Goal: Navigation & Orientation: Understand site structure

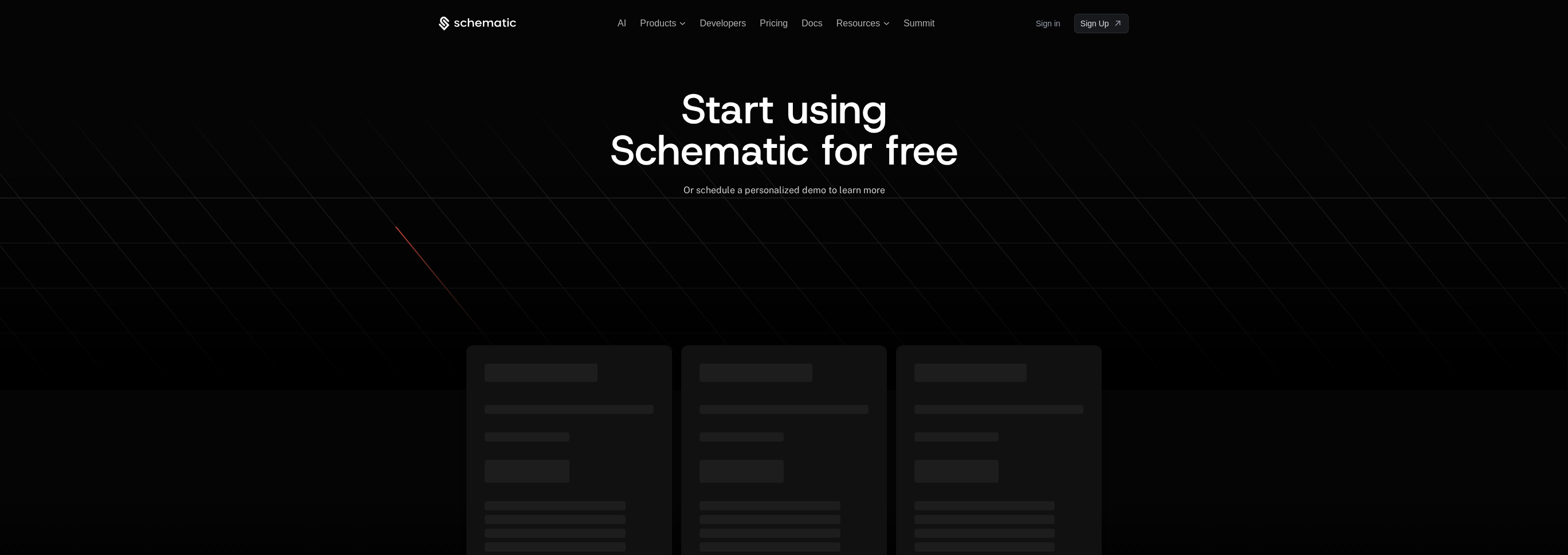
click at [1048, 22] on link "Sign in" at bounding box center [1048, 24] width 24 height 18
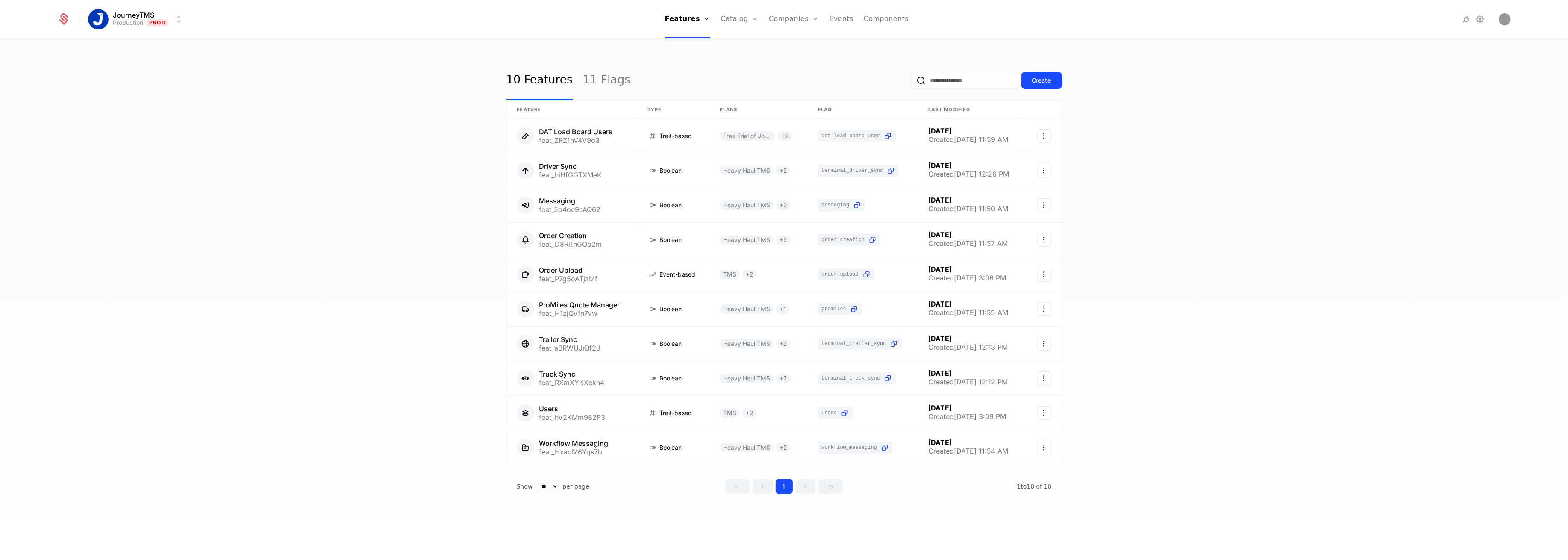
click at [747, 85] on link "Configuration" at bounding box center [753, 83] width 44 height 7
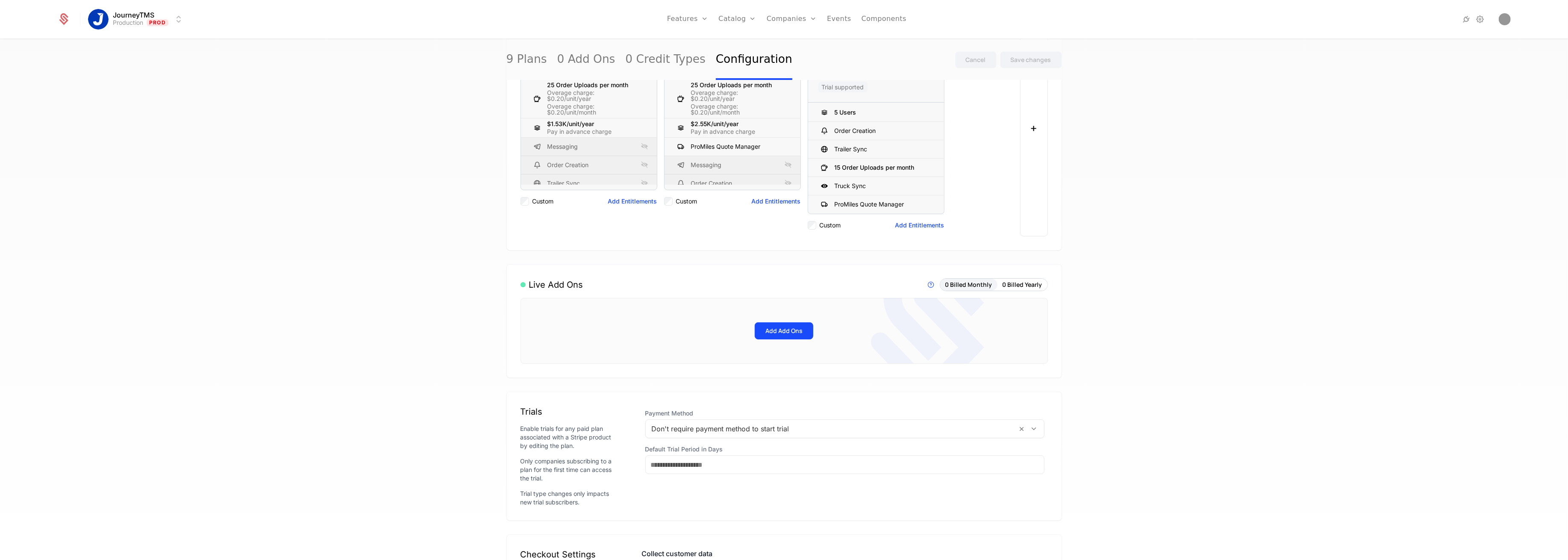
scroll to position [176, 0]
click at [771, 342] on button "Add Add Ons" at bounding box center [784, 339] width 58 height 17
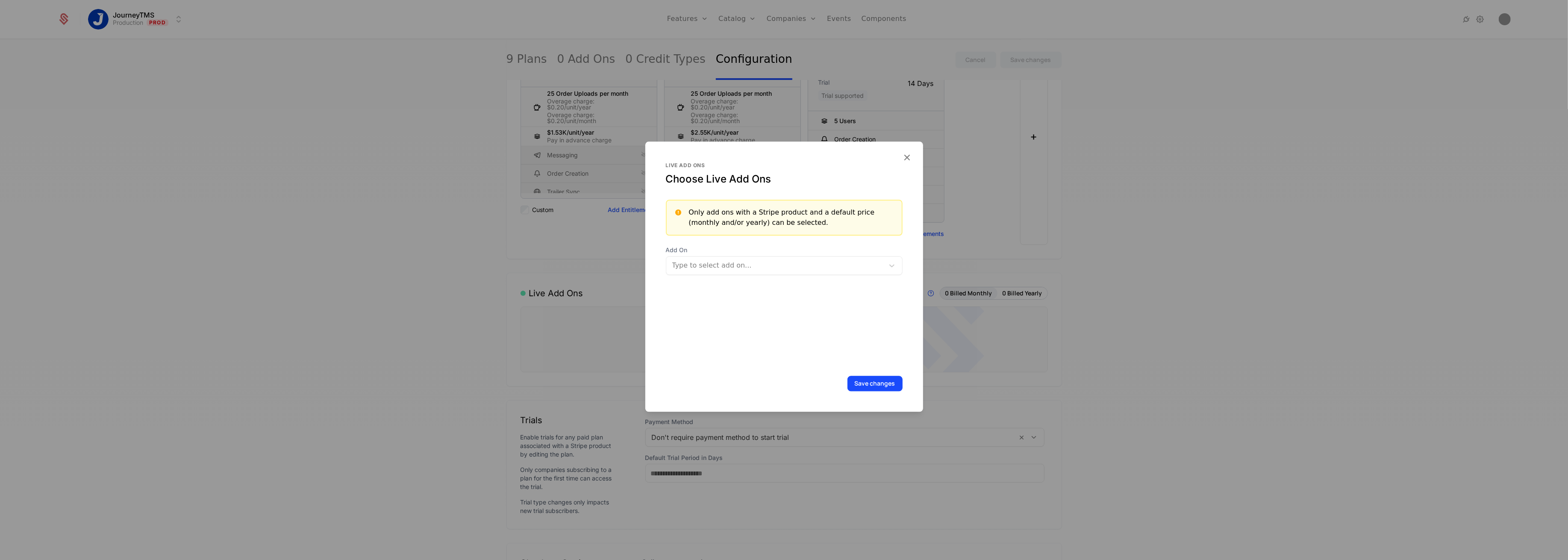
click at [718, 269] on div at bounding box center [775, 265] width 208 height 12
click at [903, 156] on icon "button" at bounding box center [907, 157] width 11 height 11
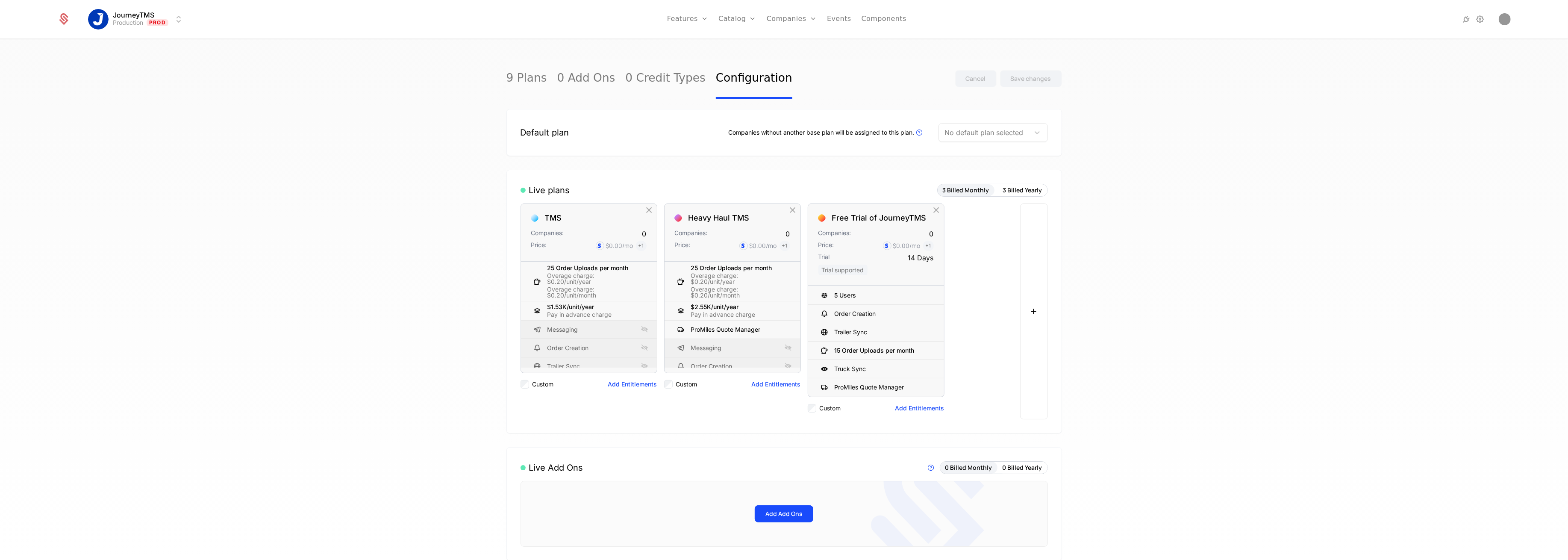
scroll to position [0, 0]
click at [984, 131] on div at bounding box center [984, 135] width 79 height 12
click at [738, 42] on link "Plans" at bounding box center [751, 41] width 44 height 7
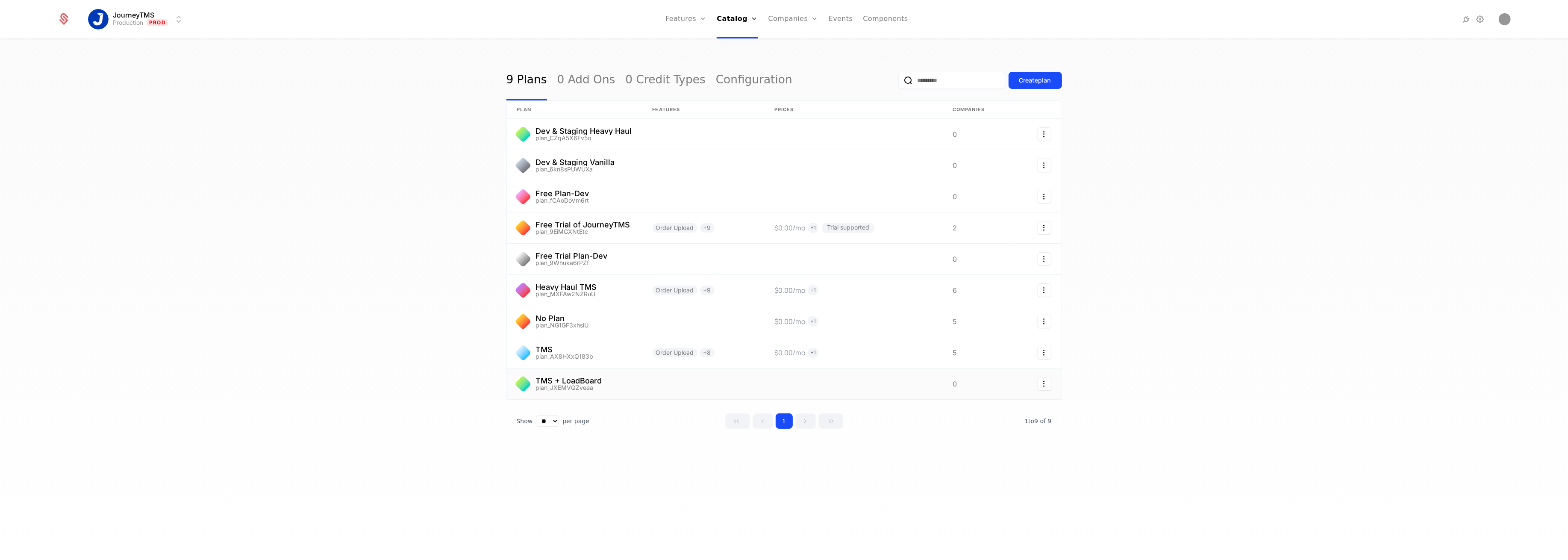
click at [618, 386] on link at bounding box center [575, 383] width 136 height 31
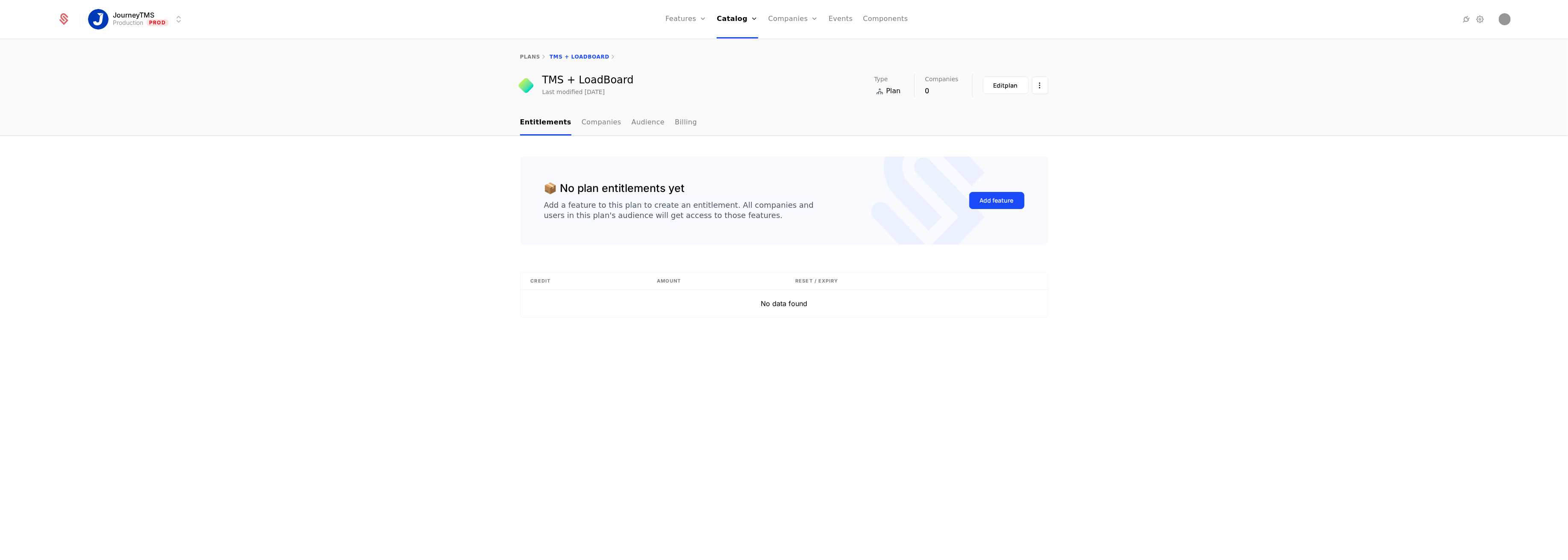
click at [593, 125] on link "Companies" at bounding box center [601, 122] width 40 height 25
click at [634, 127] on link "Audience" at bounding box center [646, 122] width 33 height 25
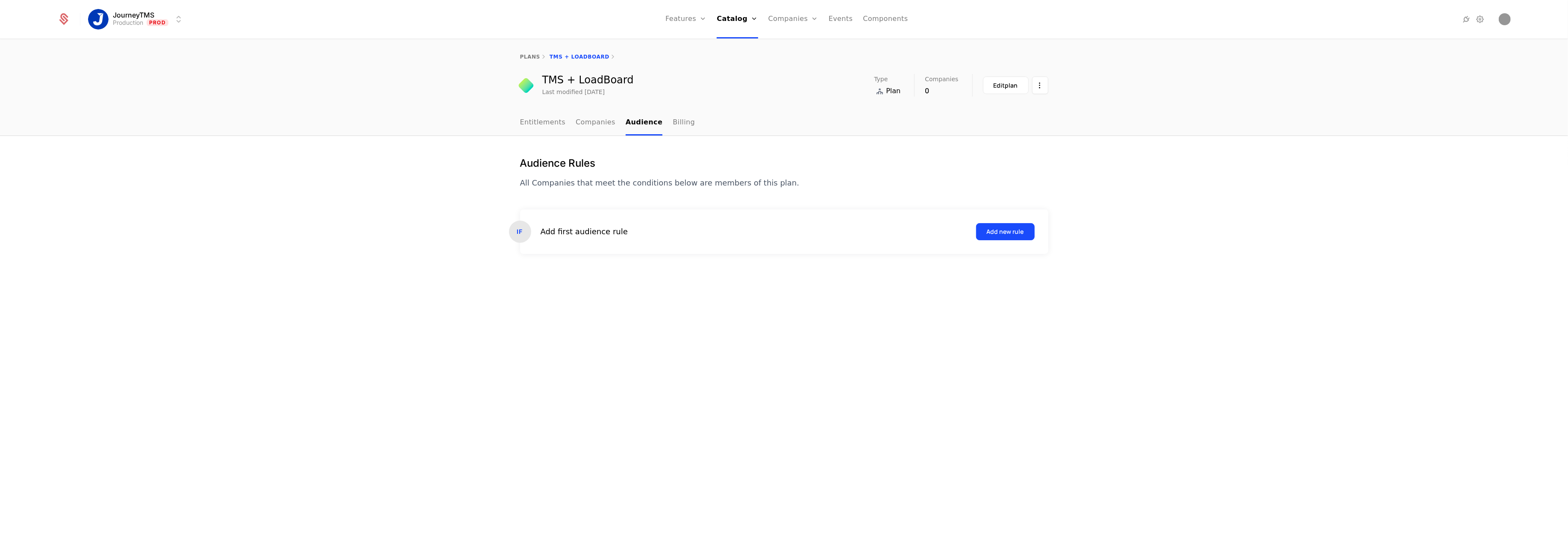
click at [673, 125] on link "Billing" at bounding box center [684, 122] width 23 height 25
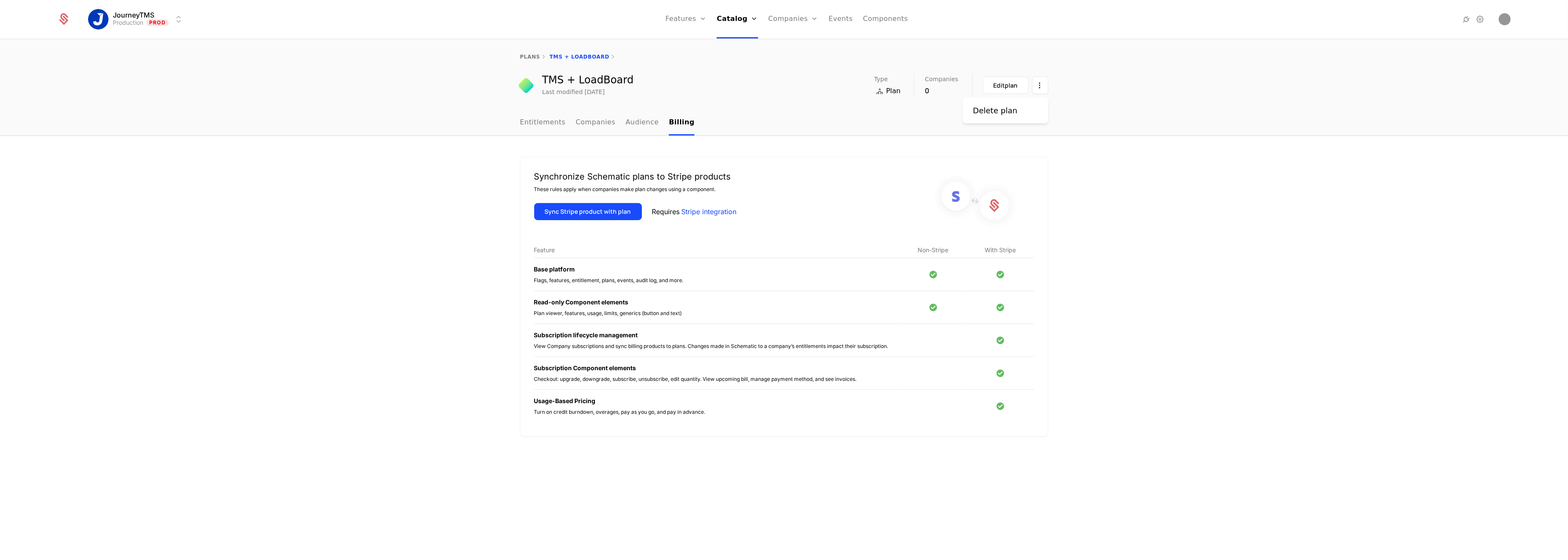
click at [1035, 85] on html "JourneyTMS Production Prod Features Features Flags Catalog Plans Add Ons Credit…" at bounding box center [784, 280] width 1568 height 560
click at [842, 55] on html "JourneyTMS Production Prod Features Features Flags Catalog Plans Add Ons Credit…" at bounding box center [784, 280] width 1568 height 560
click at [754, 45] on link "Plans" at bounding box center [749, 41] width 44 height 7
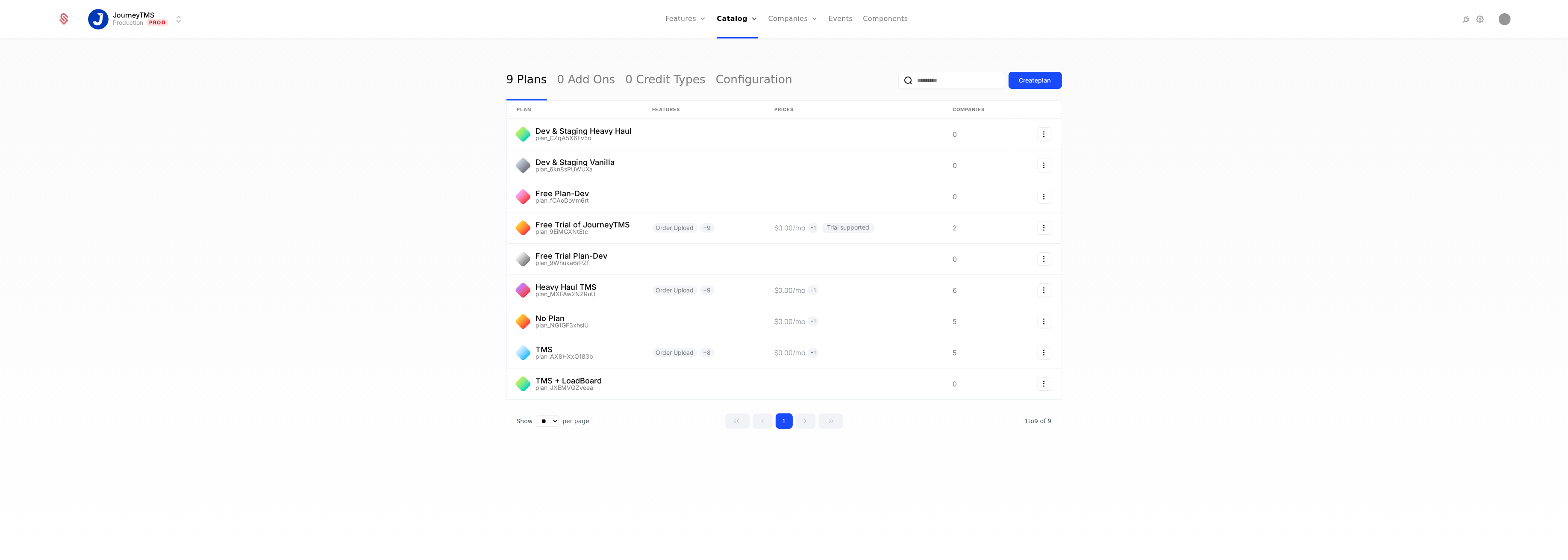
click at [1026, 77] on div "Create plan" at bounding box center [1035, 80] width 32 height 9
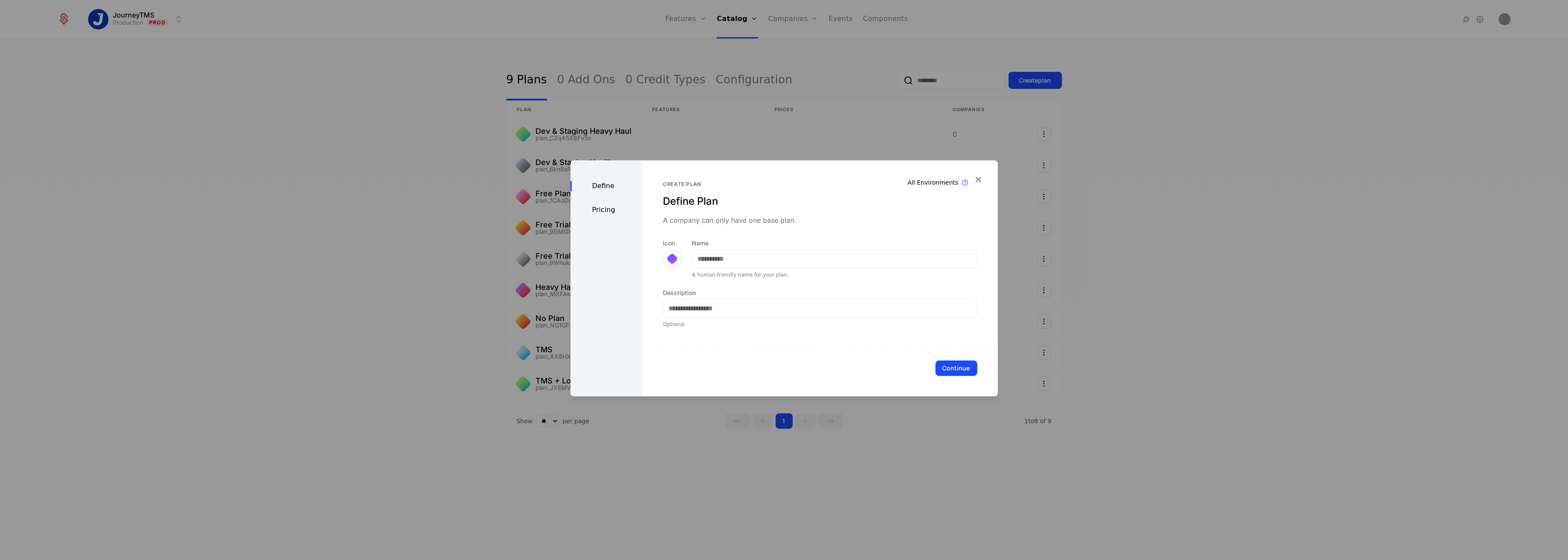
click at [598, 208] on div "Pricing" at bounding box center [606, 209] width 72 height 10
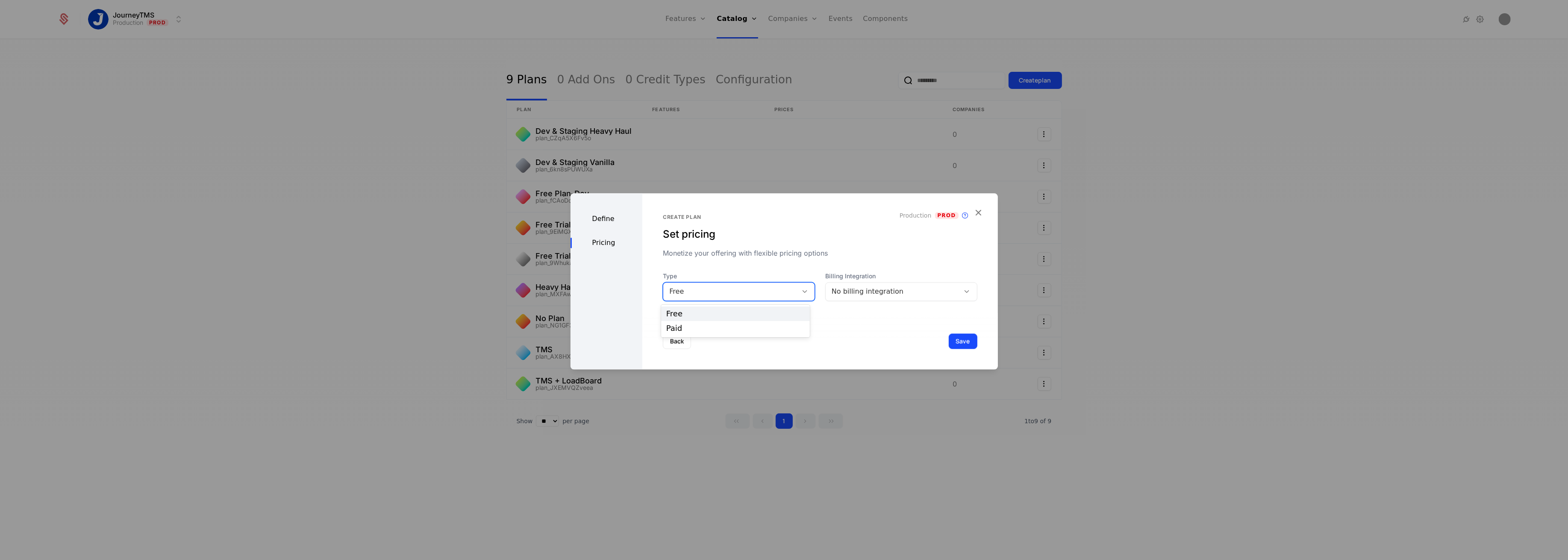
click at [771, 292] on div "Free" at bounding box center [730, 291] width 122 height 10
click at [716, 327] on div "Paid" at bounding box center [735, 328] width 138 height 8
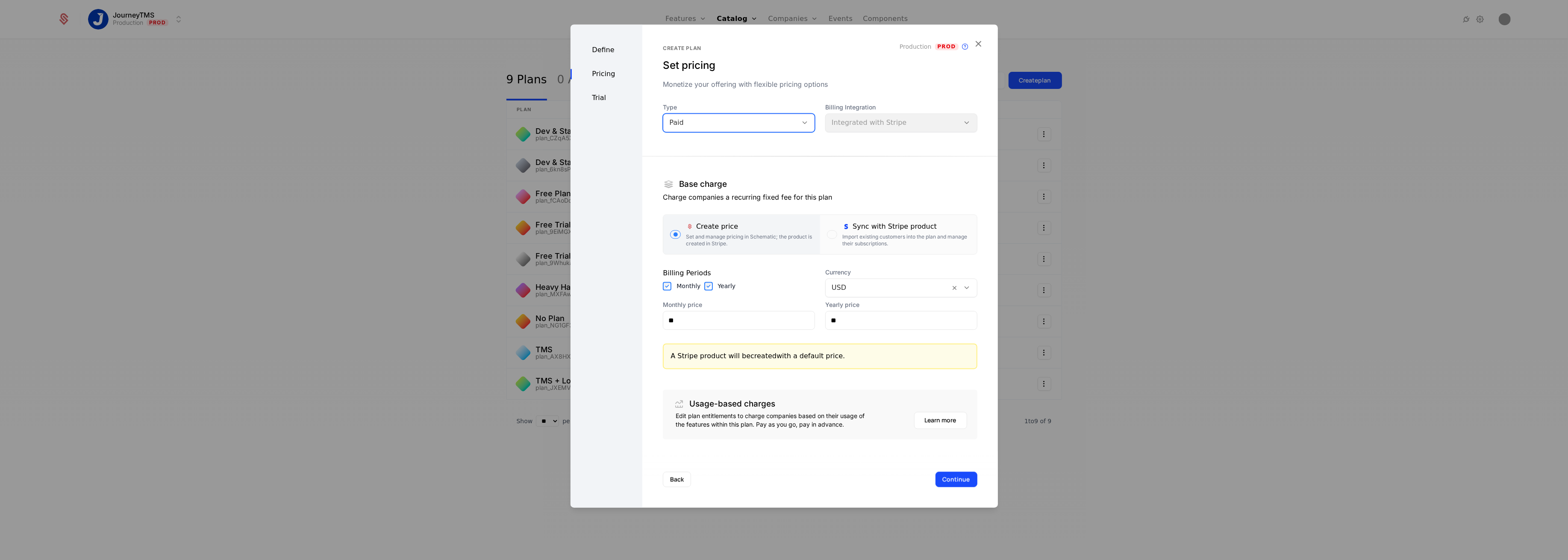
click at [977, 40] on icon "button" at bounding box center [979, 44] width 11 height 11
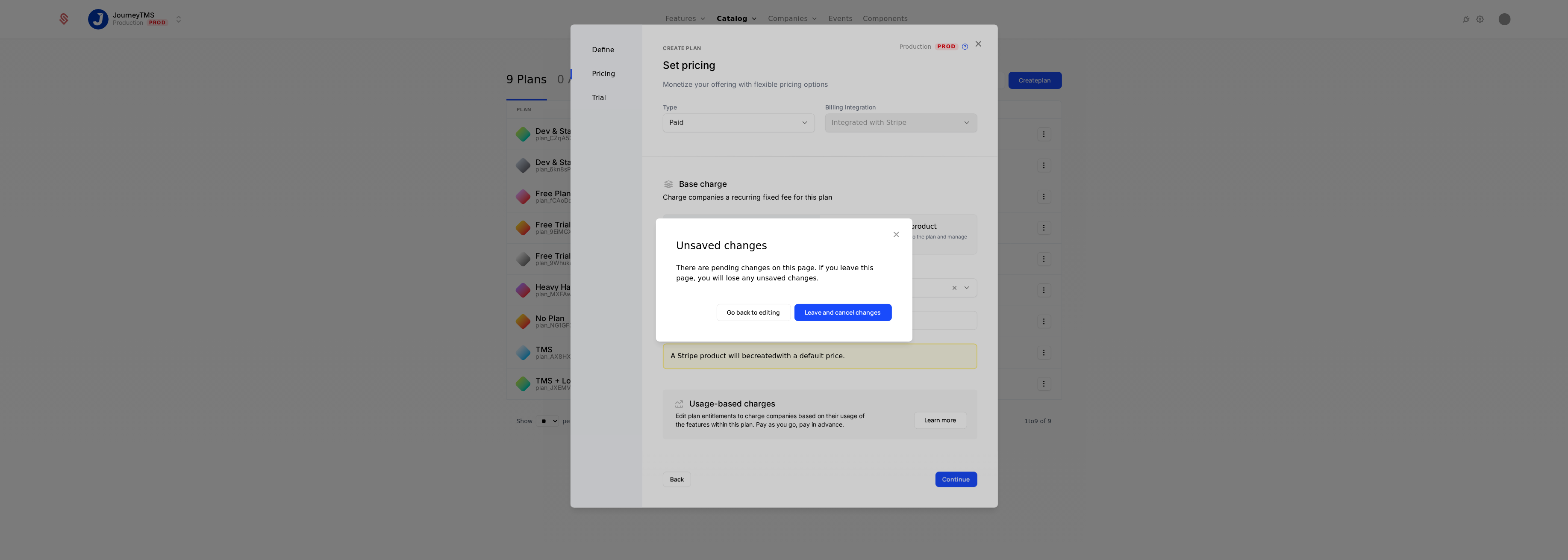
click at [821, 314] on button "Leave and cancel changes" at bounding box center [843, 312] width 97 height 17
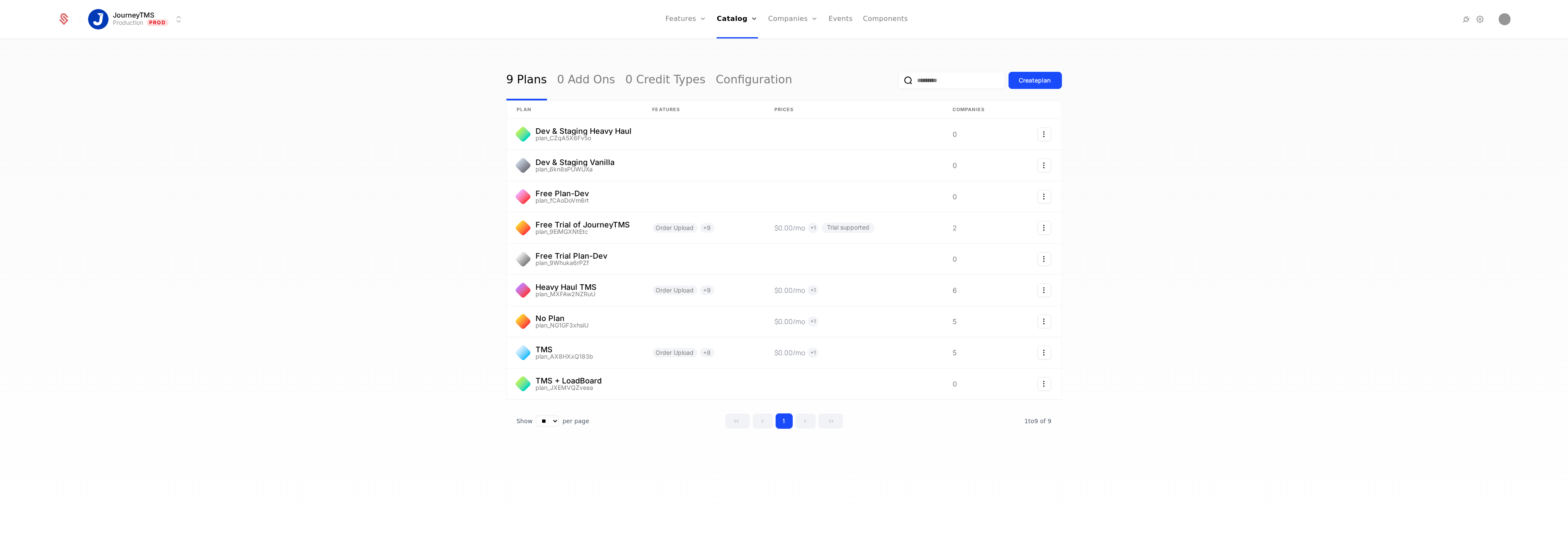
click at [748, 86] on link "Configuration" at bounding box center [749, 83] width 44 height 7
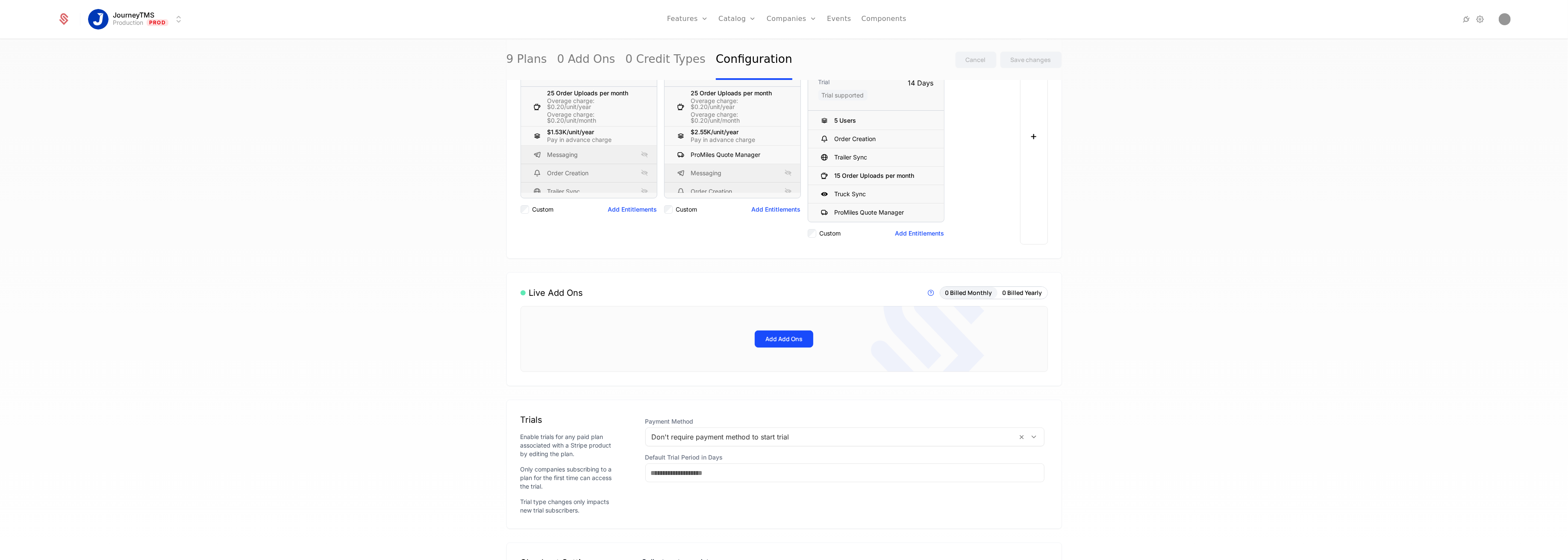
scroll to position [176, 0]
click at [1010, 298] on button "0 Billed Yearly" at bounding box center [1023, 293] width 50 height 12
click at [955, 299] on button "0 Billed Monthly" at bounding box center [969, 293] width 57 height 12
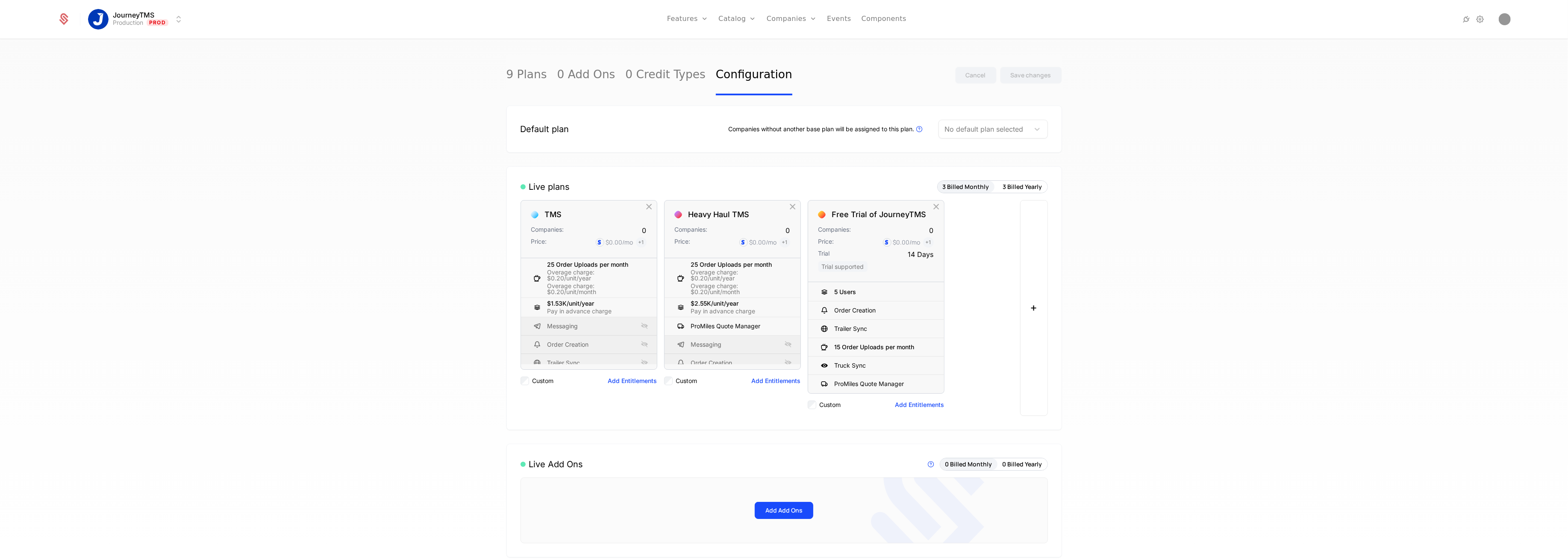
scroll to position [0, 0]
click at [1021, 275] on button "+" at bounding box center [1034, 313] width 28 height 216
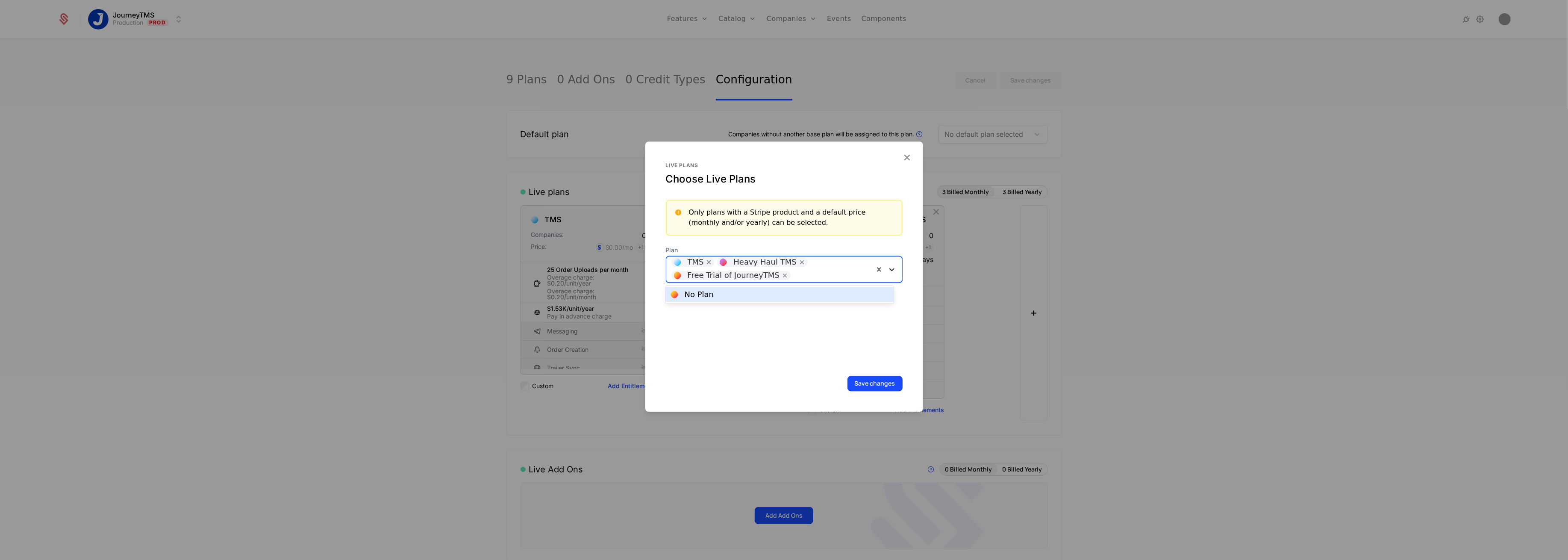
click at [887, 270] on icon at bounding box center [892, 269] width 9 height 9
click at [889, 269] on icon at bounding box center [892, 270] width 5 height 3
click at [906, 152] on icon "button" at bounding box center [907, 157] width 11 height 11
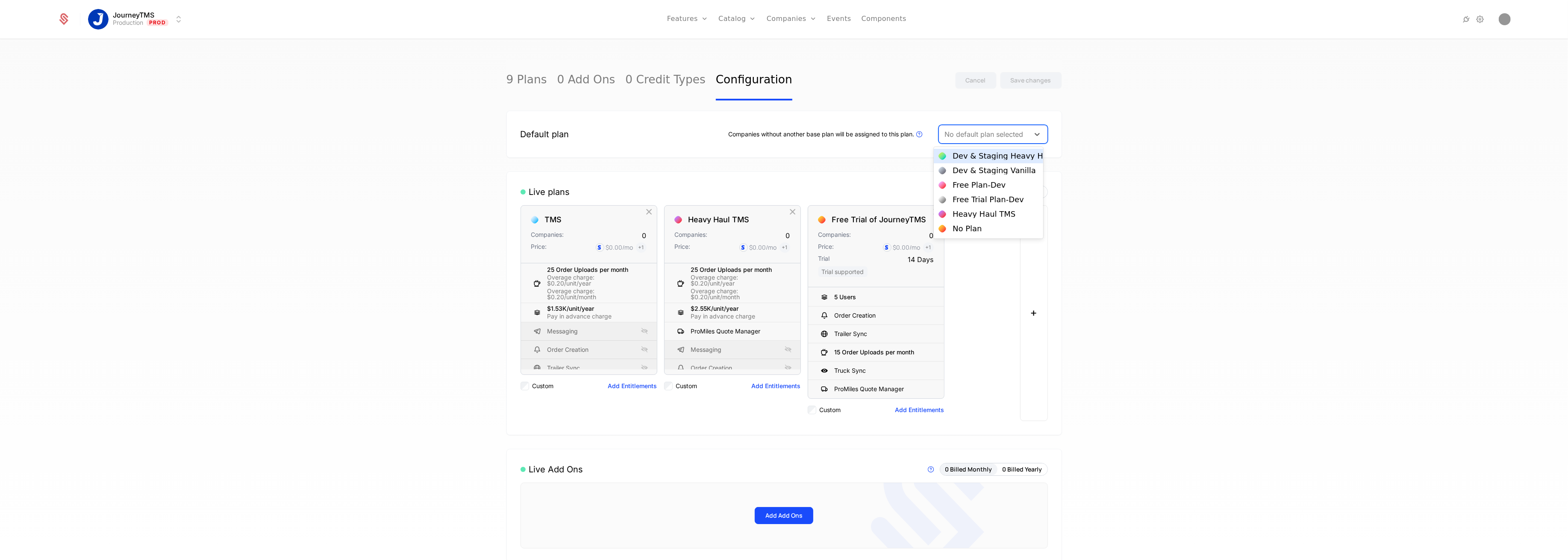
click at [975, 132] on div at bounding box center [984, 135] width 79 height 12
click at [981, 197] on div "No Plan" at bounding box center [989, 200] width 99 height 8
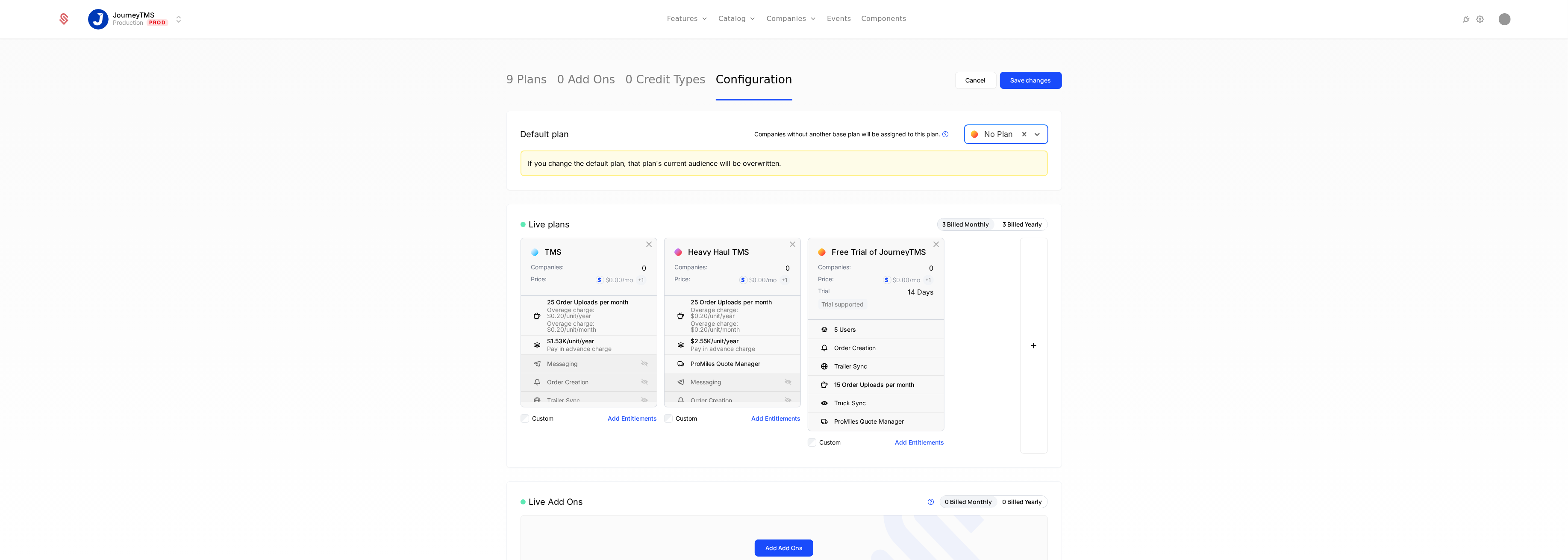
click at [986, 136] on div at bounding box center [992, 135] width 43 height 12
click at [971, 82] on div "Cancel" at bounding box center [976, 80] width 20 height 9
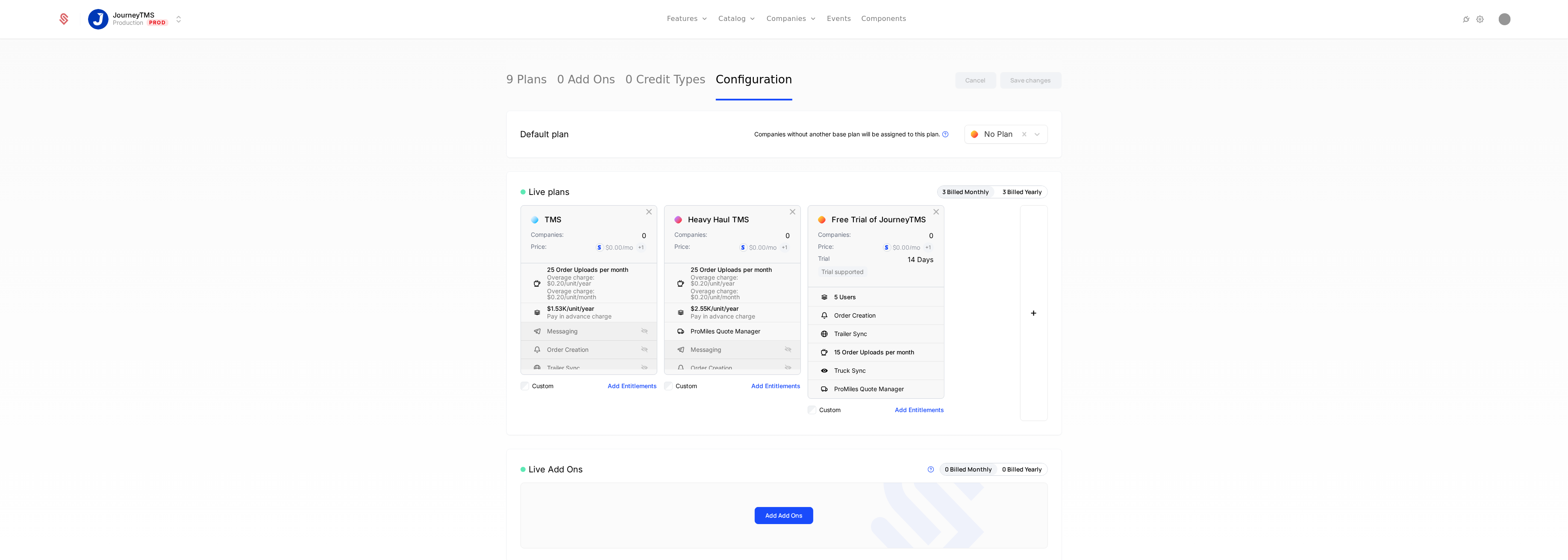
drag, startPoint x: 1294, startPoint y: 222, endPoint x: 1035, endPoint y: 198, distance: 260.1
click at [1291, 220] on div "9 Plans 0 Add Ons 0 Credit Types Configuration Cancel Save changes Default plan…" at bounding box center [784, 302] width 1568 height 525
click at [747, 59] on link "Add Ons" at bounding box center [751, 55] width 44 height 7
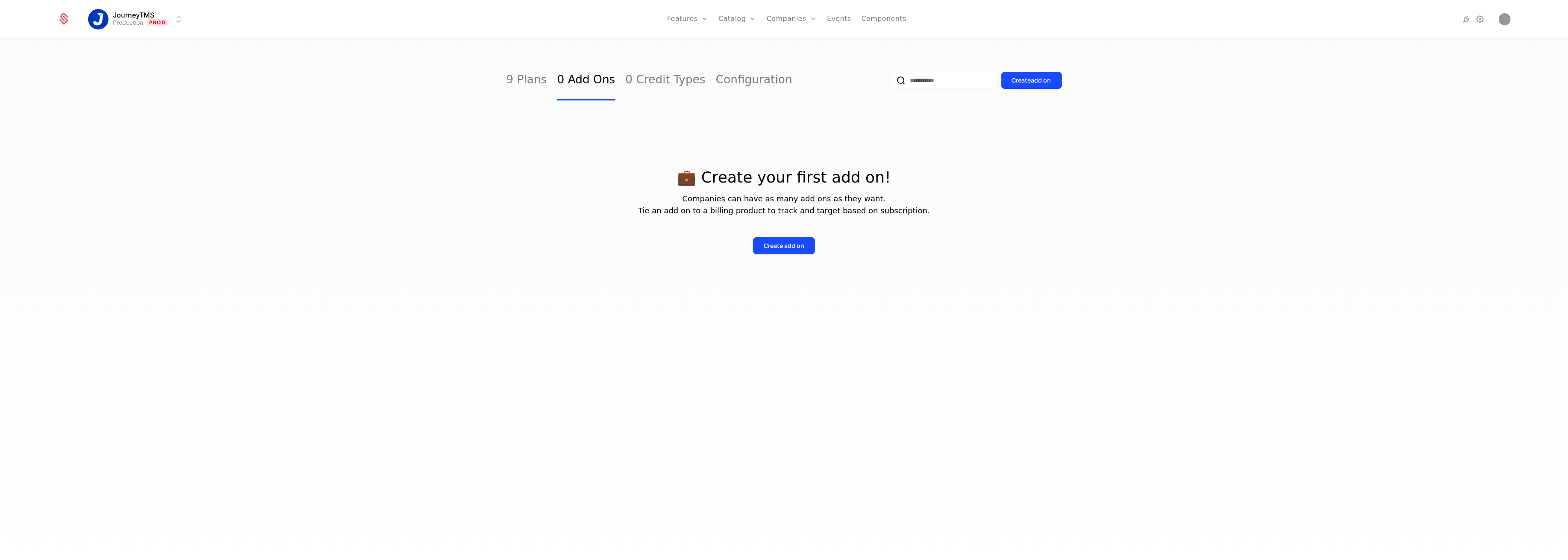
click at [779, 245] on div "Create add on" at bounding box center [784, 246] width 41 height 9
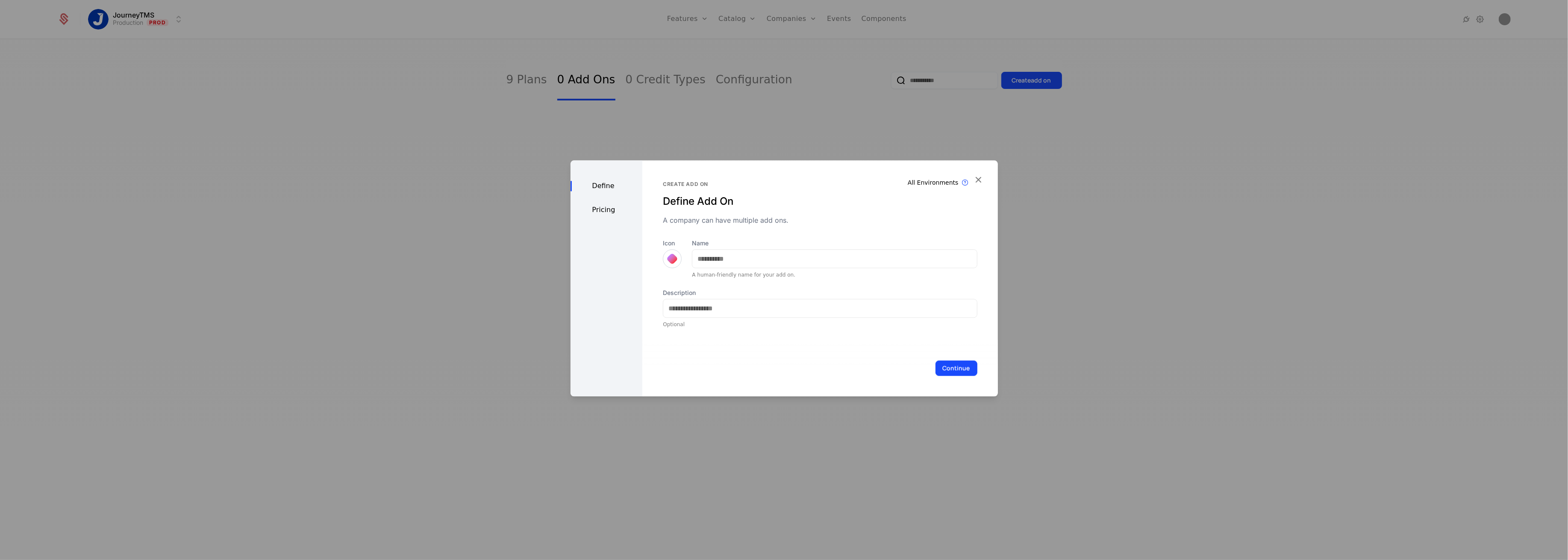
click at [612, 212] on div "Pricing" at bounding box center [606, 209] width 72 height 10
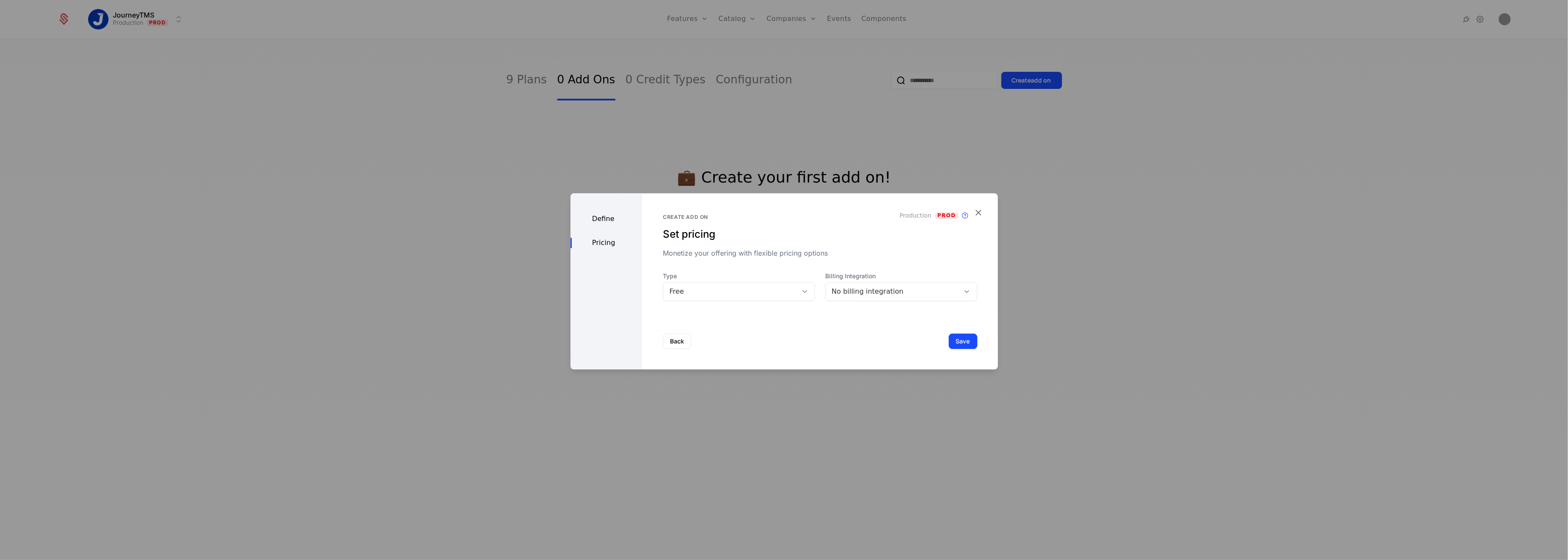
click at [978, 212] on icon "button" at bounding box center [979, 212] width 11 height 11
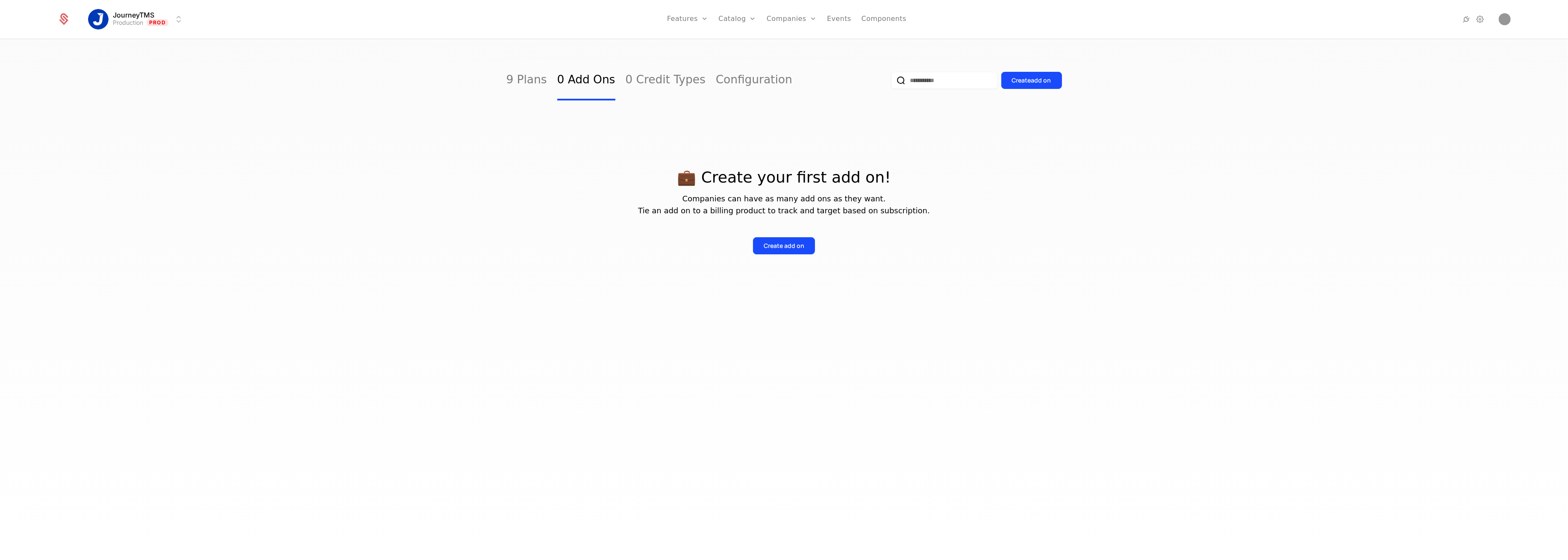
click at [1483, 23] on icon at bounding box center [1480, 19] width 10 height 10
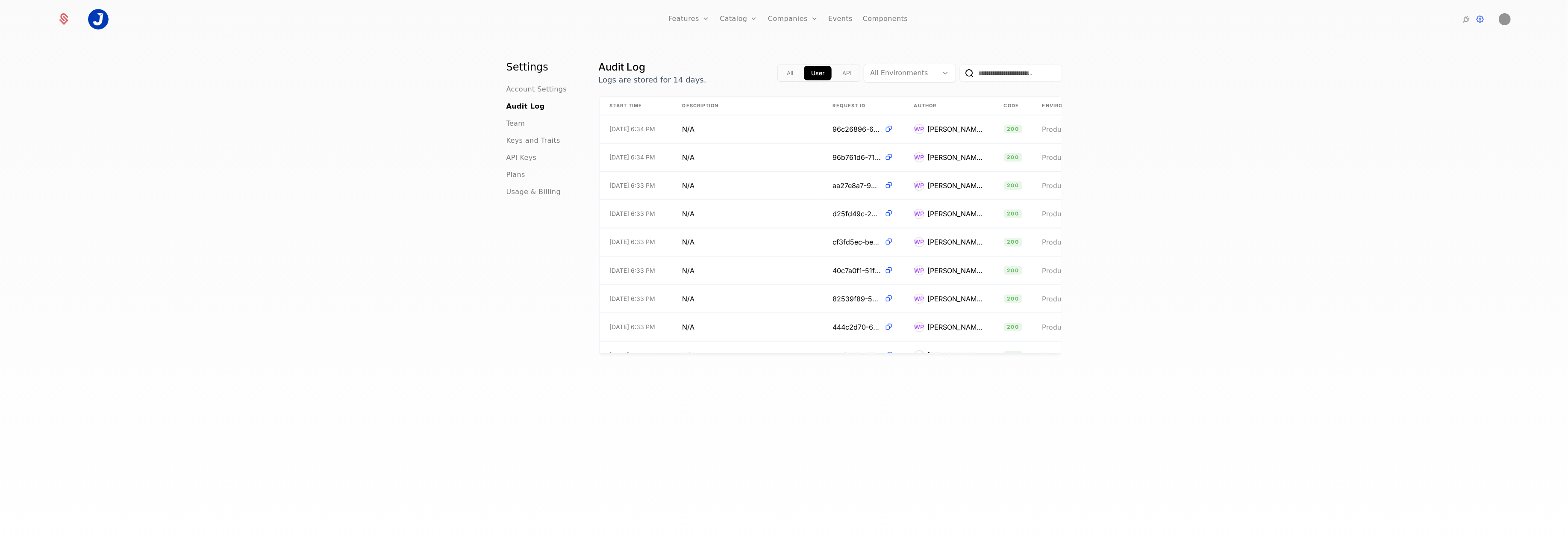
click at [514, 93] on span "Account Settings" at bounding box center [537, 89] width 61 height 10
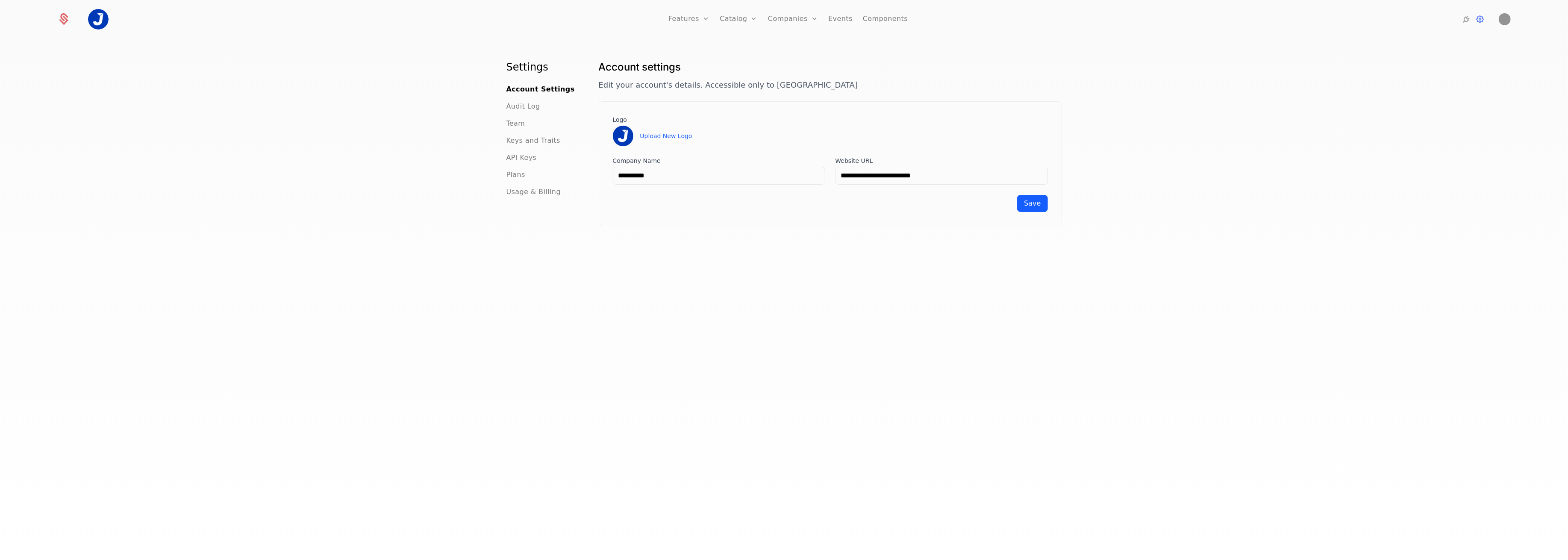
click at [701, 17] on link "Features" at bounding box center [688, 19] width 41 height 38
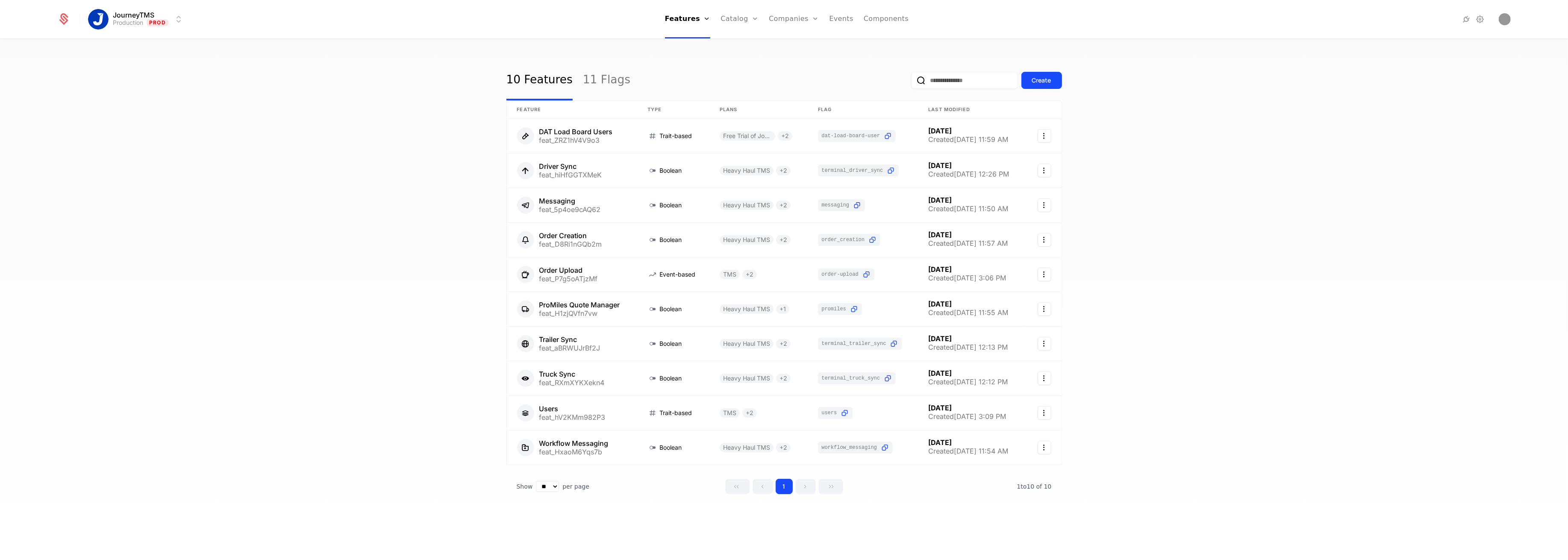
click at [745, 19] on link "Catalog" at bounding box center [740, 19] width 38 height 38
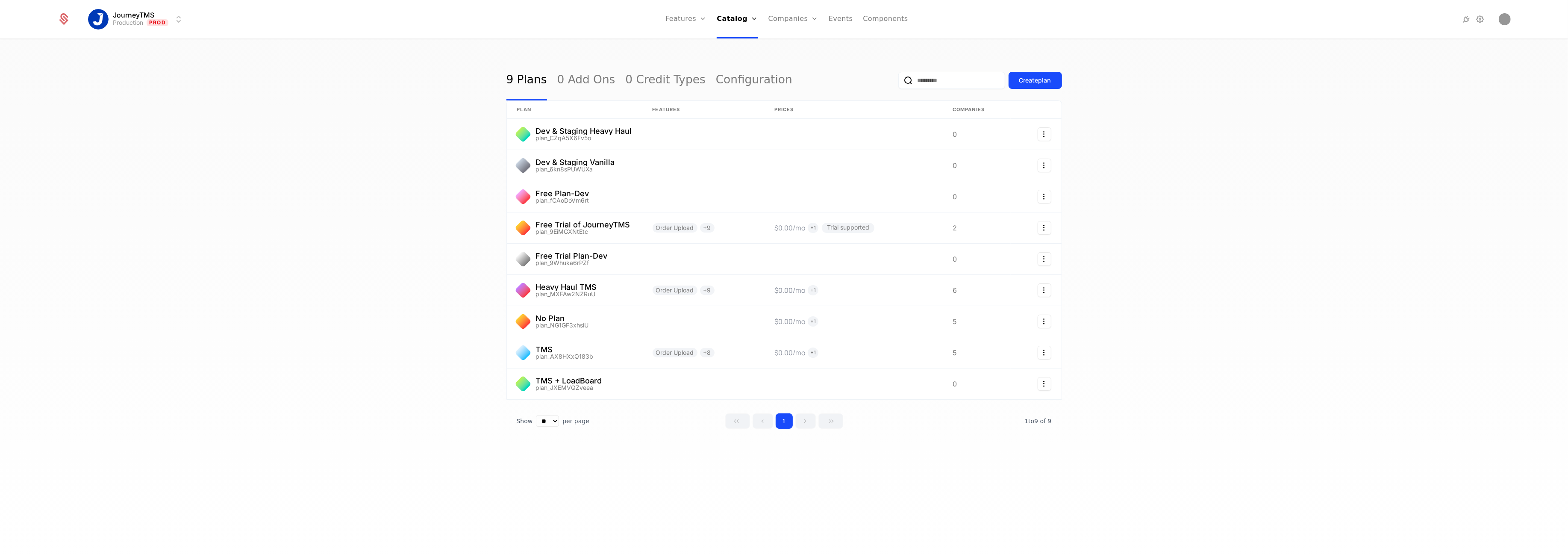
click at [795, 23] on link "Companies" at bounding box center [793, 19] width 50 height 38
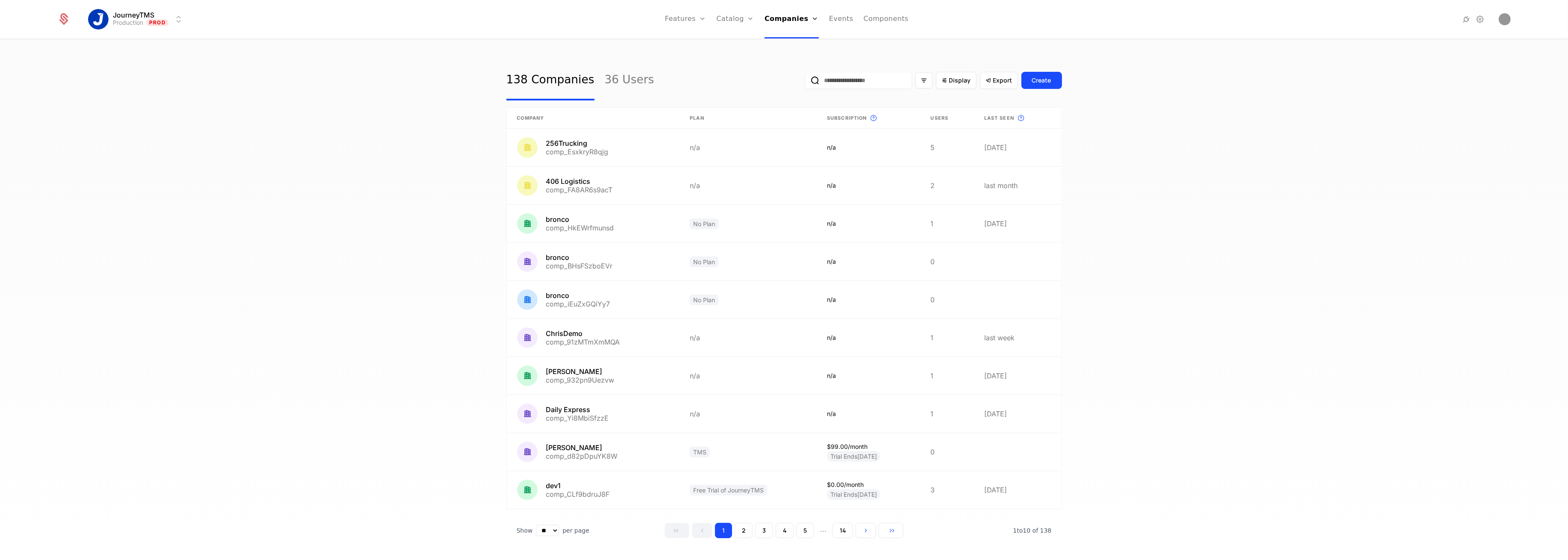
click at [785, 50] on div "Companies Users" at bounding box center [794, 48] width 60 height 41
click at [788, 45] on link "Companies" at bounding box center [794, 41] width 40 height 7
click at [741, 45] on link "Plans" at bounding box center [749, 41] width 44 height 7
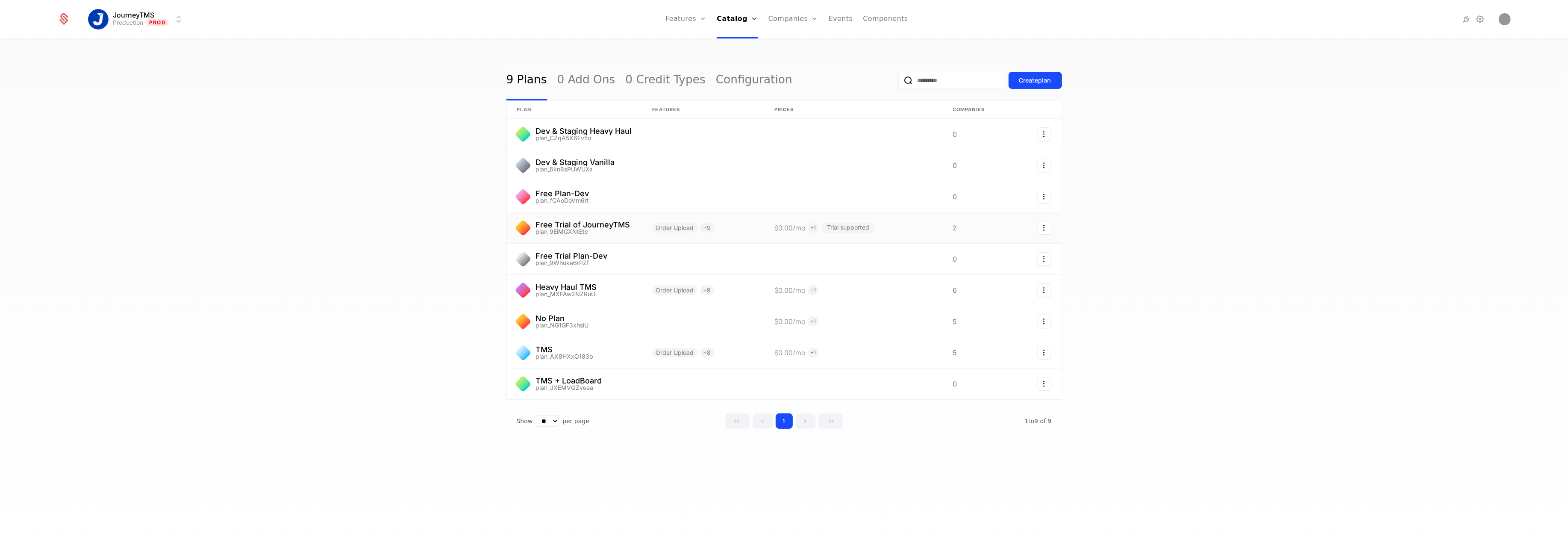
click at [1043, 233] on icon "Select action" at bounding box center [1045, 228] width 13 height 13
click at [1141, 217] on html "JourneyTMS Production Prod Features Features Flags Catalog Plans Add Ons Credit…" at bounding box center [784, 280] width 1568 height 560
click at [583, 223] on link at bounding box center [575, 228] width 136 height 31
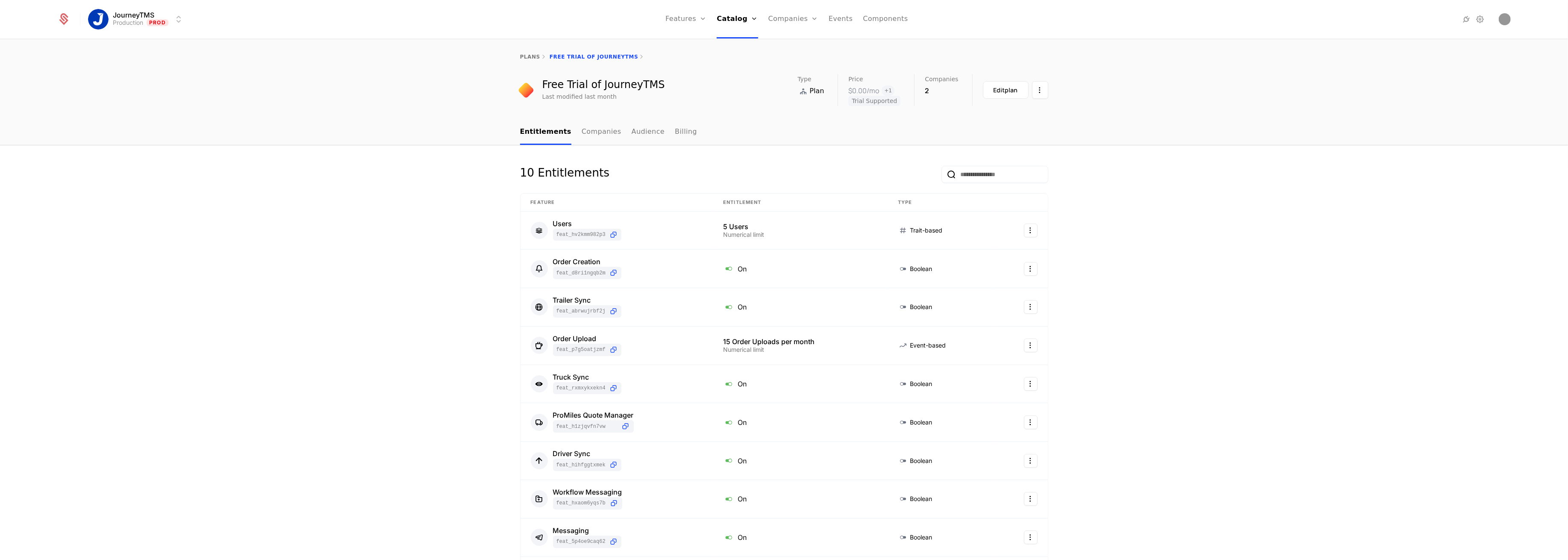
click at [584, 133] on link "Companies" at bounding box center [601, 132] width 40 height 25
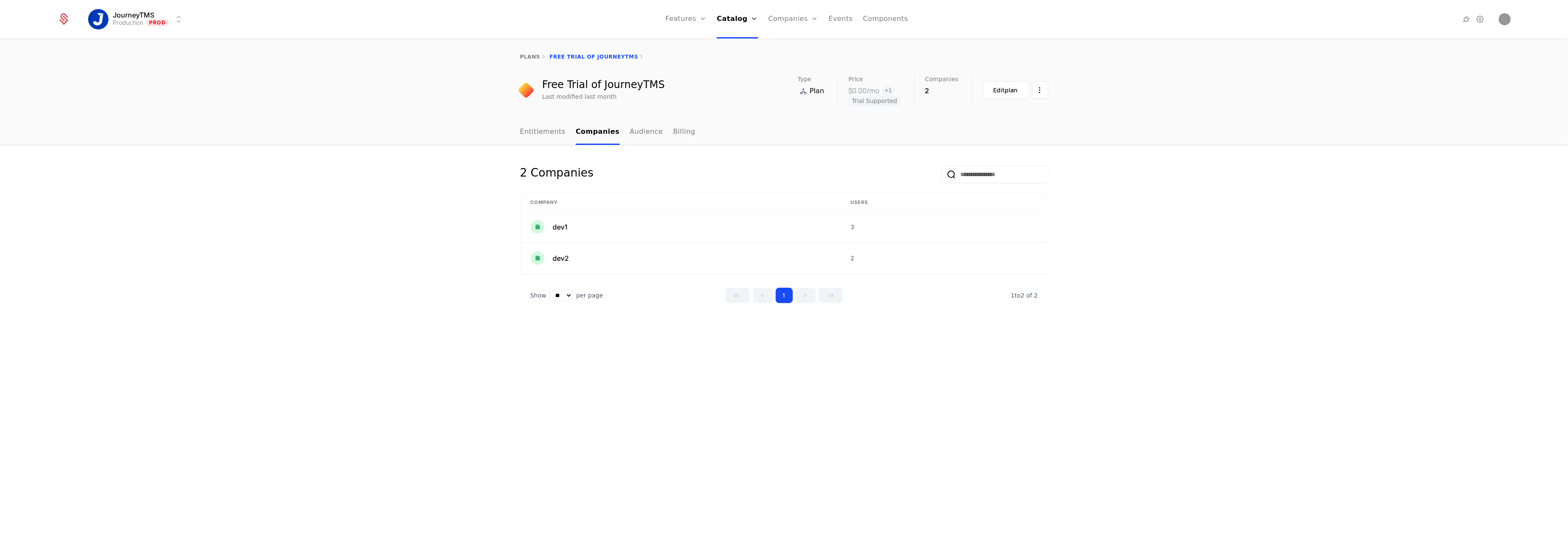
click at [894, 92] on span "+ 1" at bounding box center [887, 90] width 13 height 10
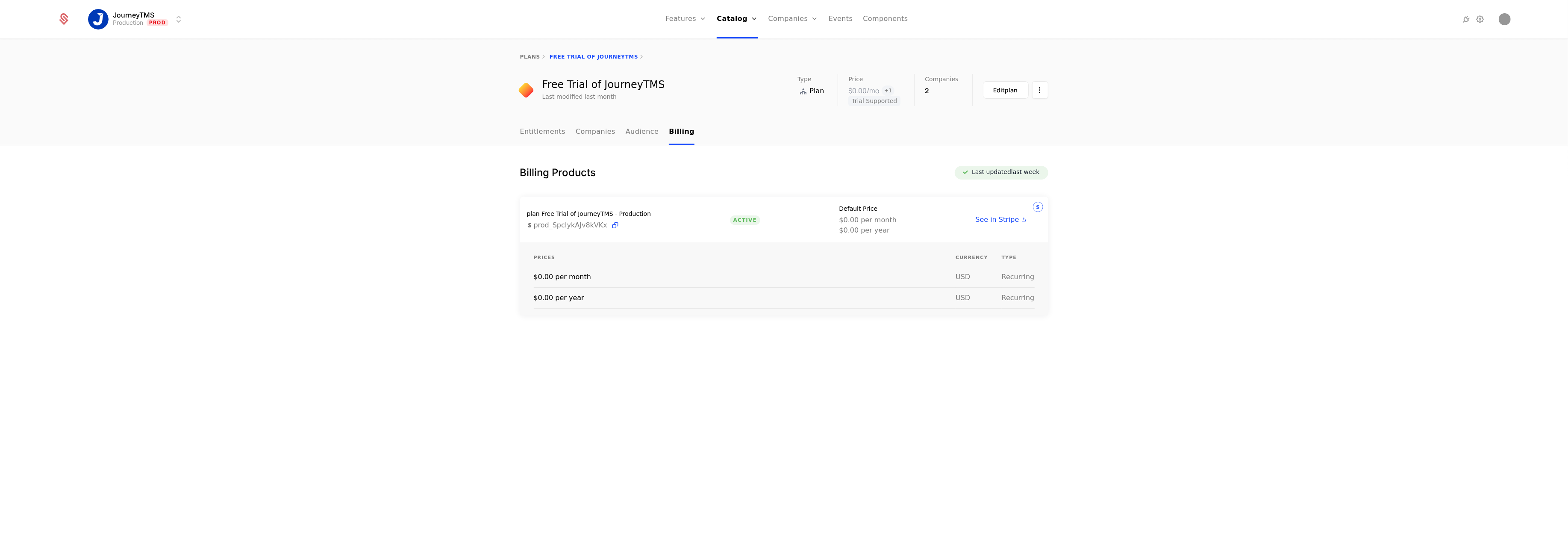
click at [894, 92] on span "+ 1" at bounding box center [887, 90] width 13 height 10
click at [1037, 91] on html "JourneyTMS Production Prod Features Features Flags Catalog Plans Add Ons Credit…" at bounding box center [784, 280] width 1568 height 560
click at [1082, 85] on html "JourneyTMS Production Prod Features Features Flags Catalog Plans Add Ons Credit…" at bounding box center [784, 280] width 1568 height 560
click at [751, 85] on link "Configuration" at bounding box center [749, 83] width 44 height 7
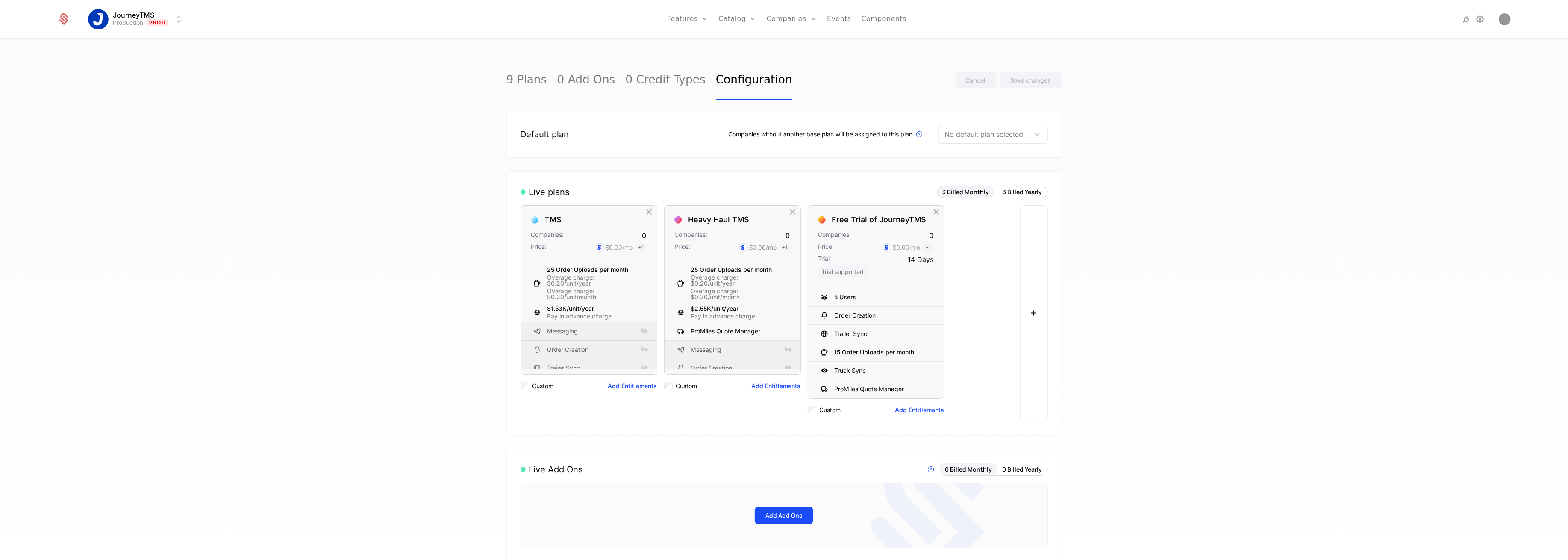
click at [523, 79] on link "9 Plans" at bounding box center [527, 80] width 41 height 40
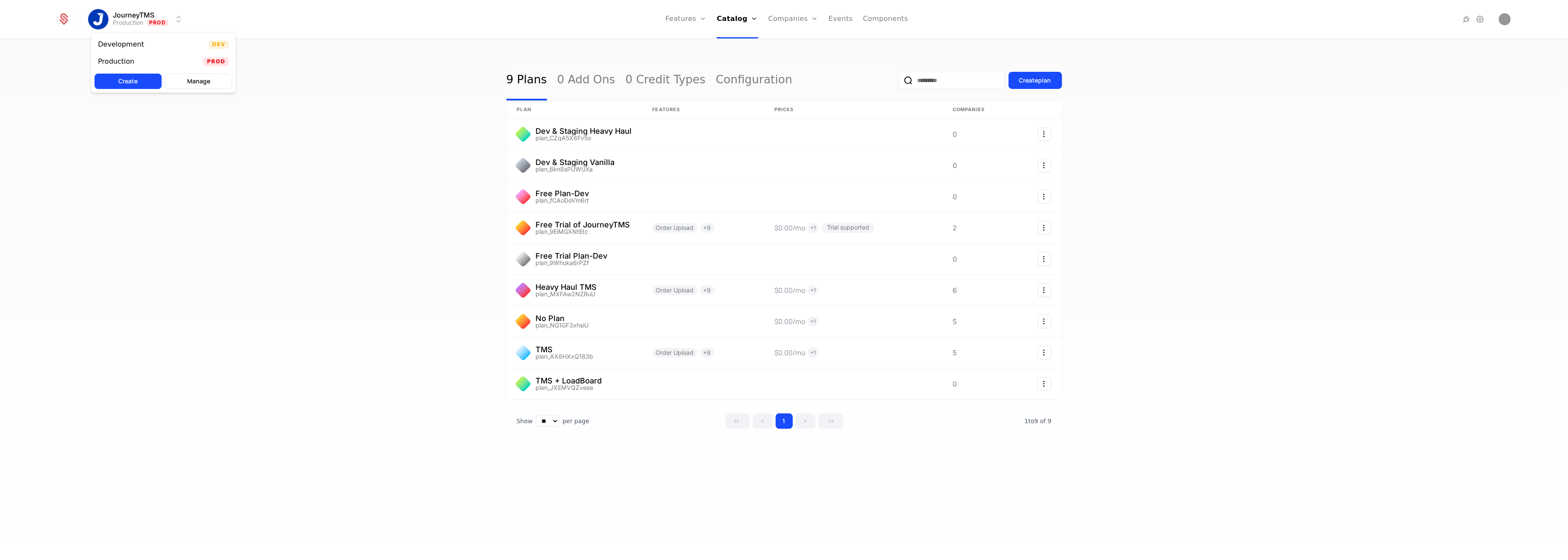
click at [107, 21] on html "JourneyTMS Production Prod Features Features Flags Catalog Plans Add Ons Credit…" at bounding box center [784, 280] width 1568 height 560
click at [110, 19] on html "JourneyTMS Production Prod Features Features Flags Catalog Plans Add Ons Credit…" at bounding box center [784, 280] width 1568 height 560
click at [180, 75] on button "Manage" at bounding box center [198, 81] width 67 height 15
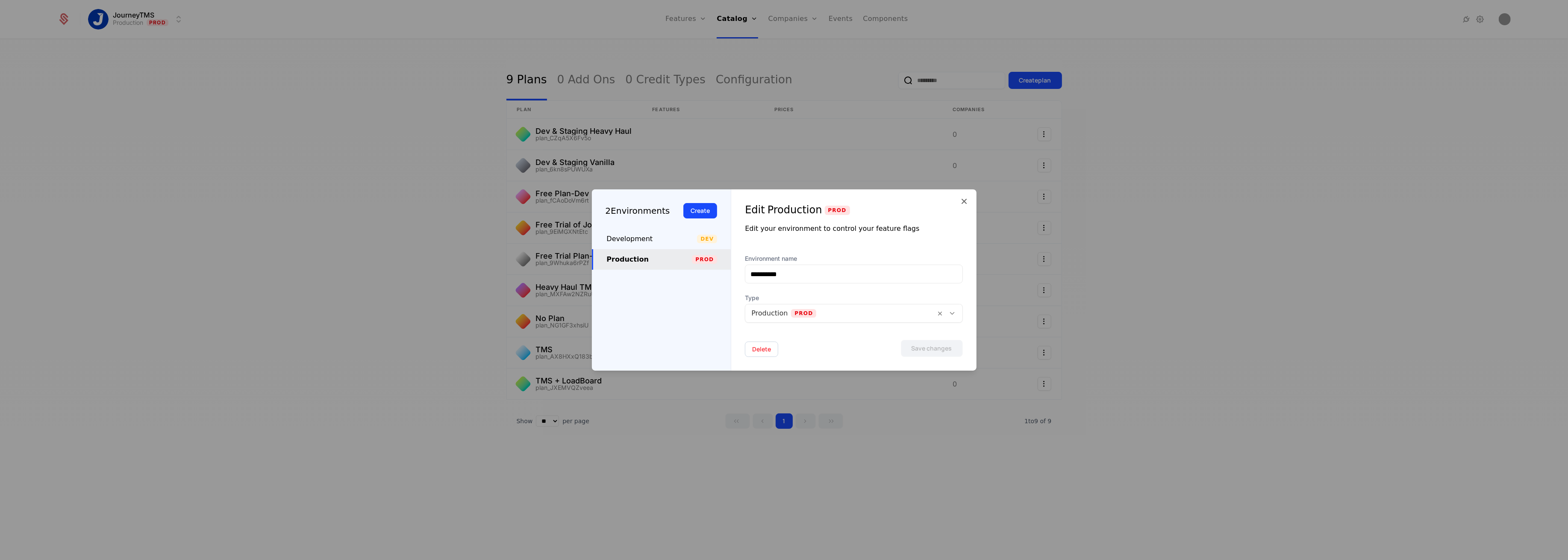
click at [647, 239] on div "Development" at bounding box center [652, 239] width 91 height 10
click at [640, 250] on div "Production Prod" at bounding box center [661, 259] width 139 height 21
type input "**********"
click at [968, 199] on icon at bounding box center [964, 201] width 10 height 10
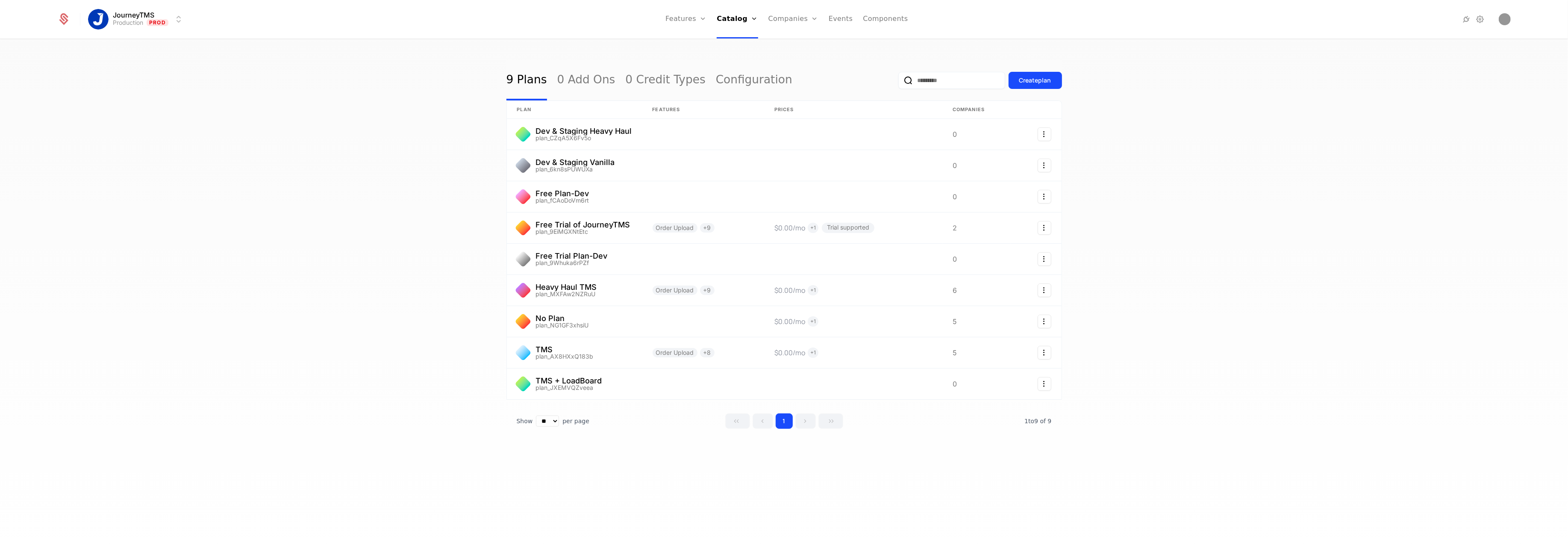
click at [1465, 19] on icon at bounding box center [1466, 19] width 10 height 10
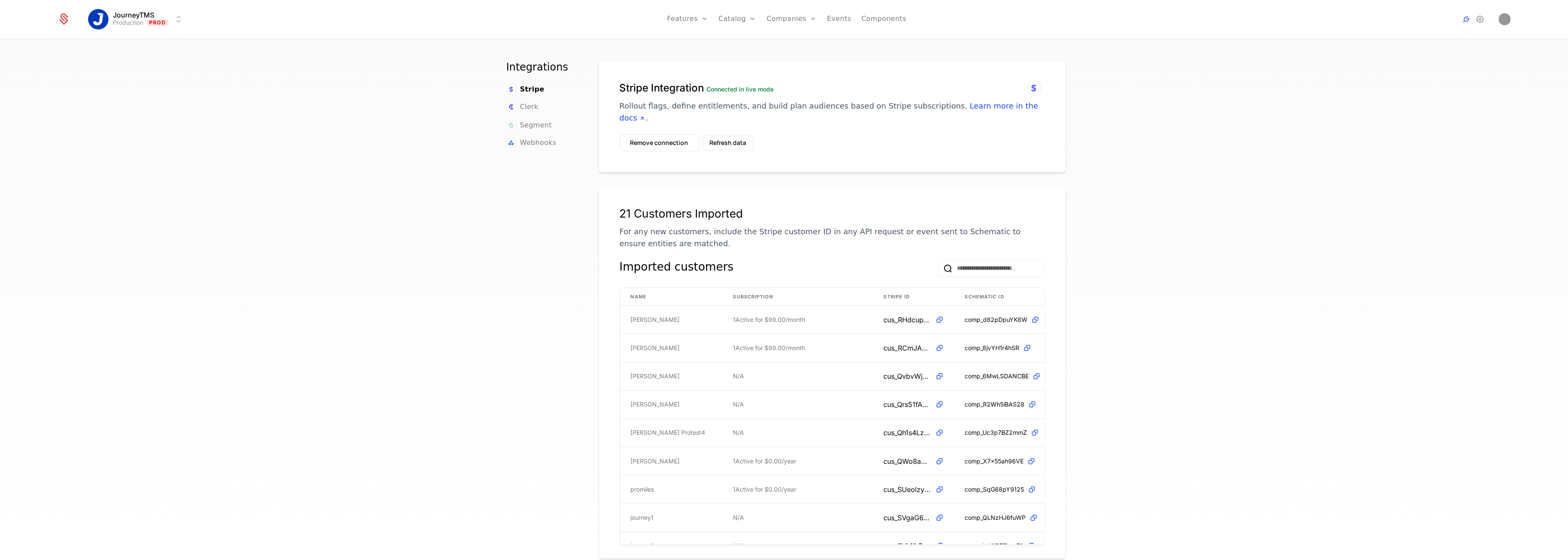
click at [522, 106] on span "Clerk" at bounding box center [529, 107] width 18 height 10
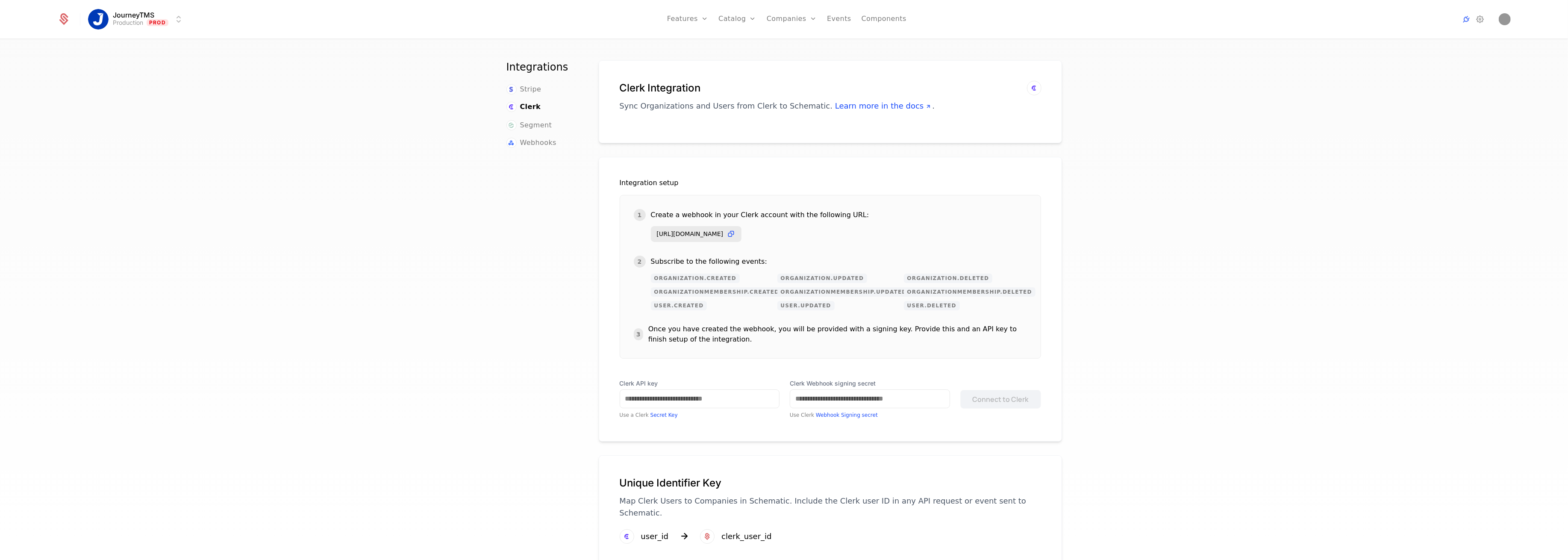
click at [525, 121] on span "Segment" at bounding box center [536, 125] width 32 height 10
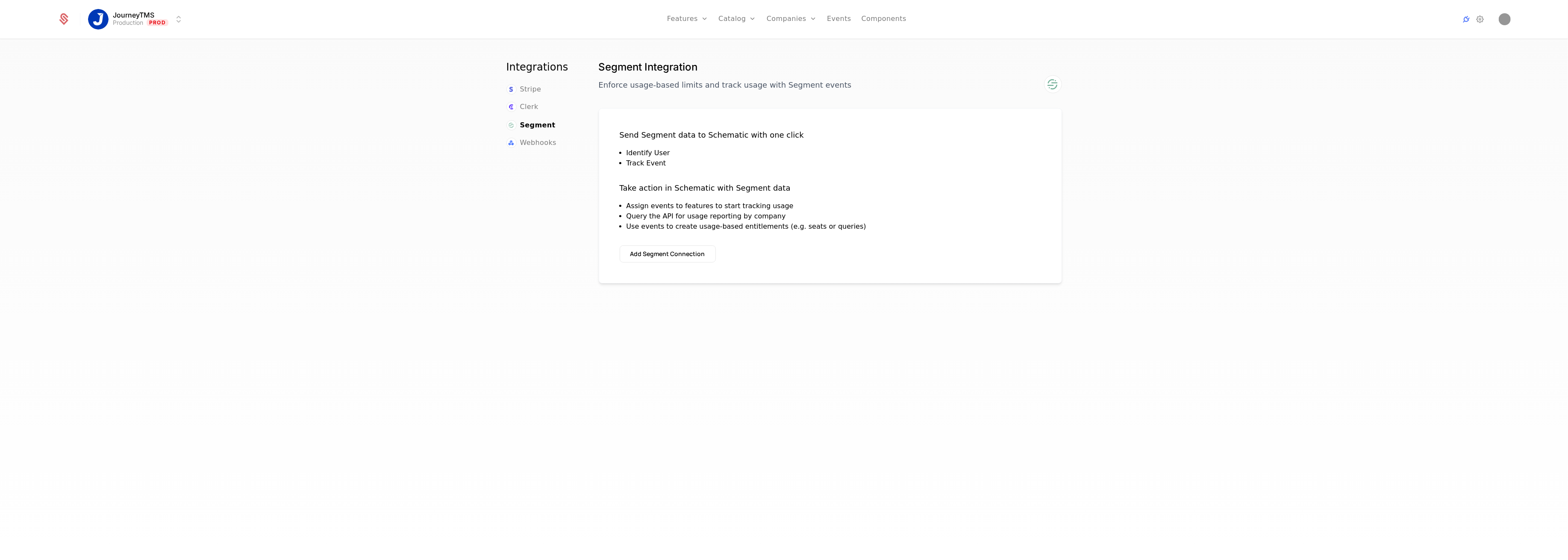
click at [528, 140] on span "Webhooks" at bounding box center [538, 142] width 37 height 10
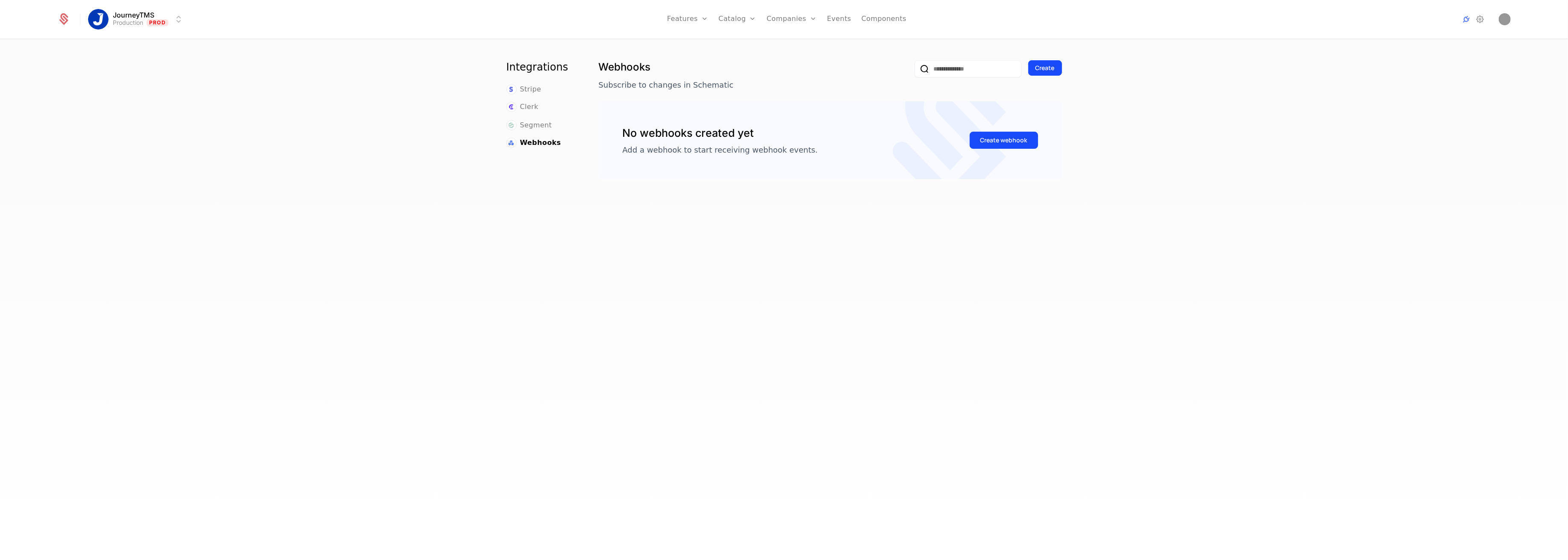
click at [514, 91] on link "Stripe" at bounding box center [524, 89] width 35 height 10
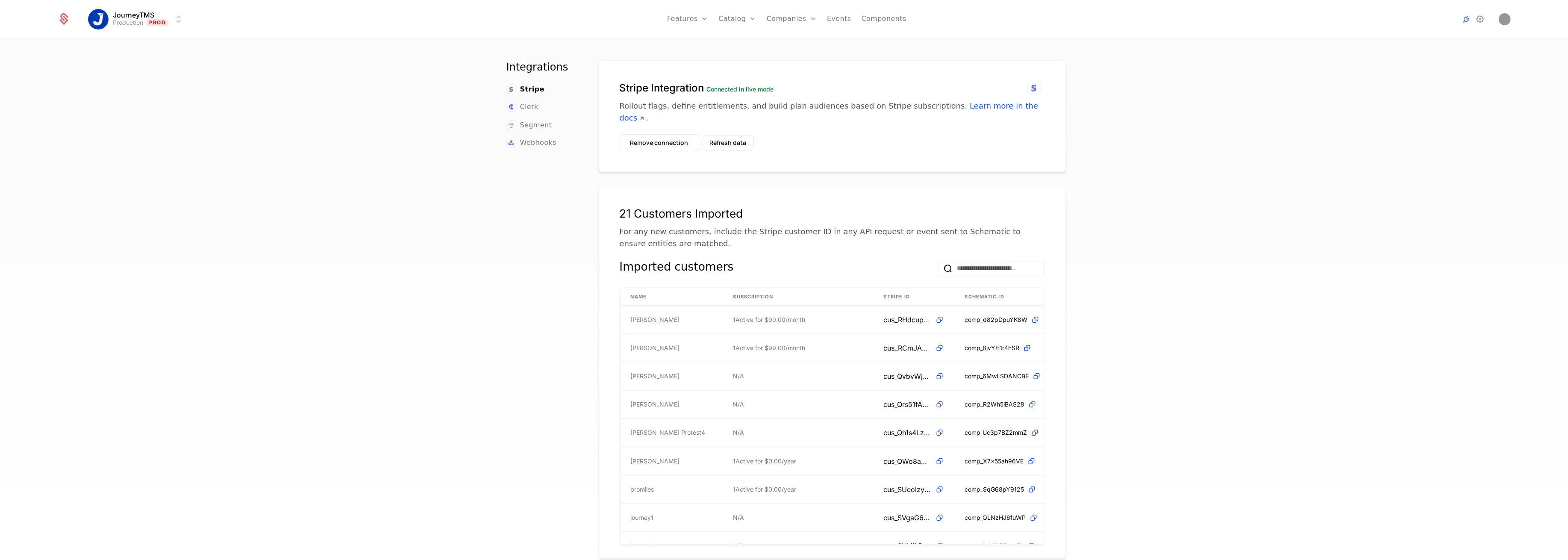
click at [833, 19] on link "Events" at bounding box center [839, 19] width 24 height 38
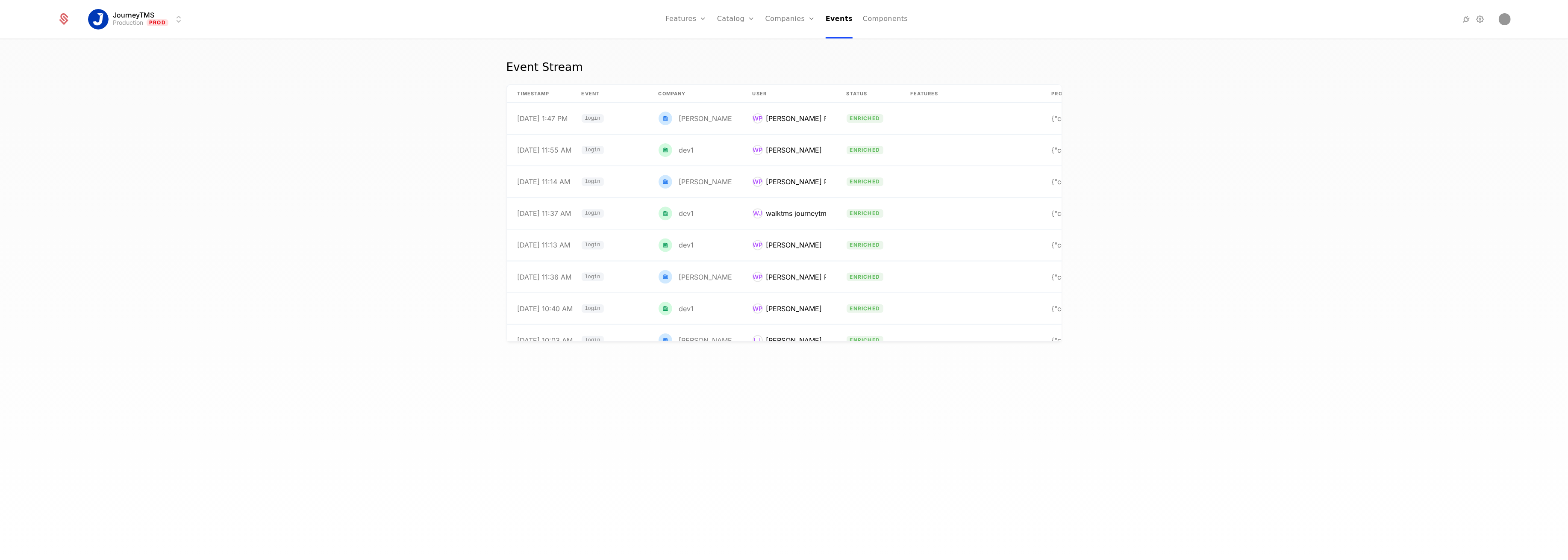
click at [864, 21] on link "Components" at bounding box center [886, 19] width 45 height 38
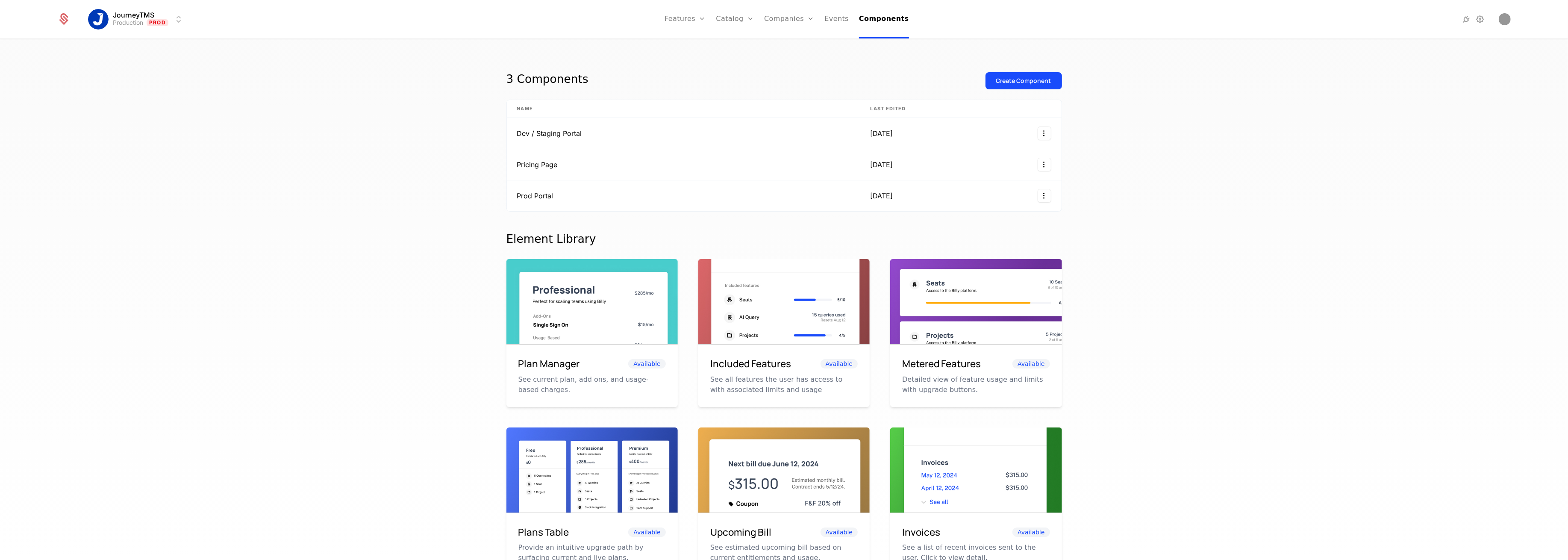
click at [77, 21] on div at bounding box center [69, 19] width 23 height 13
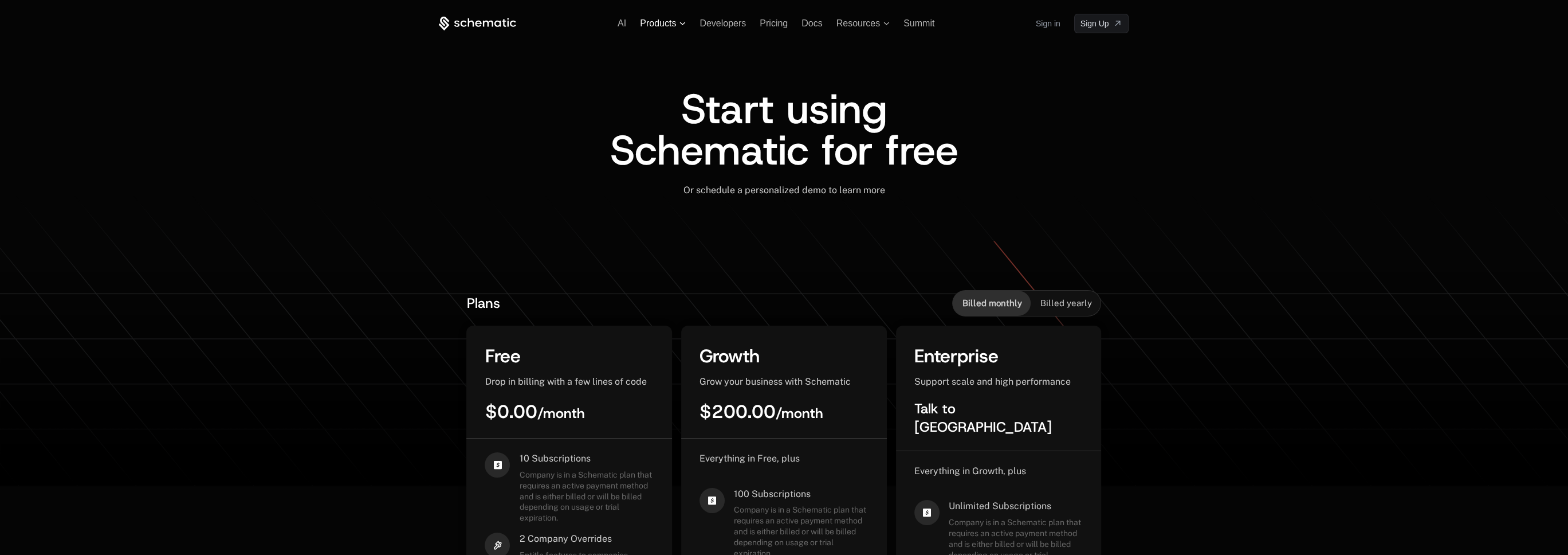
click at [670, 24] on span "Products" at bounding box center [658, 23] width 36 height 11
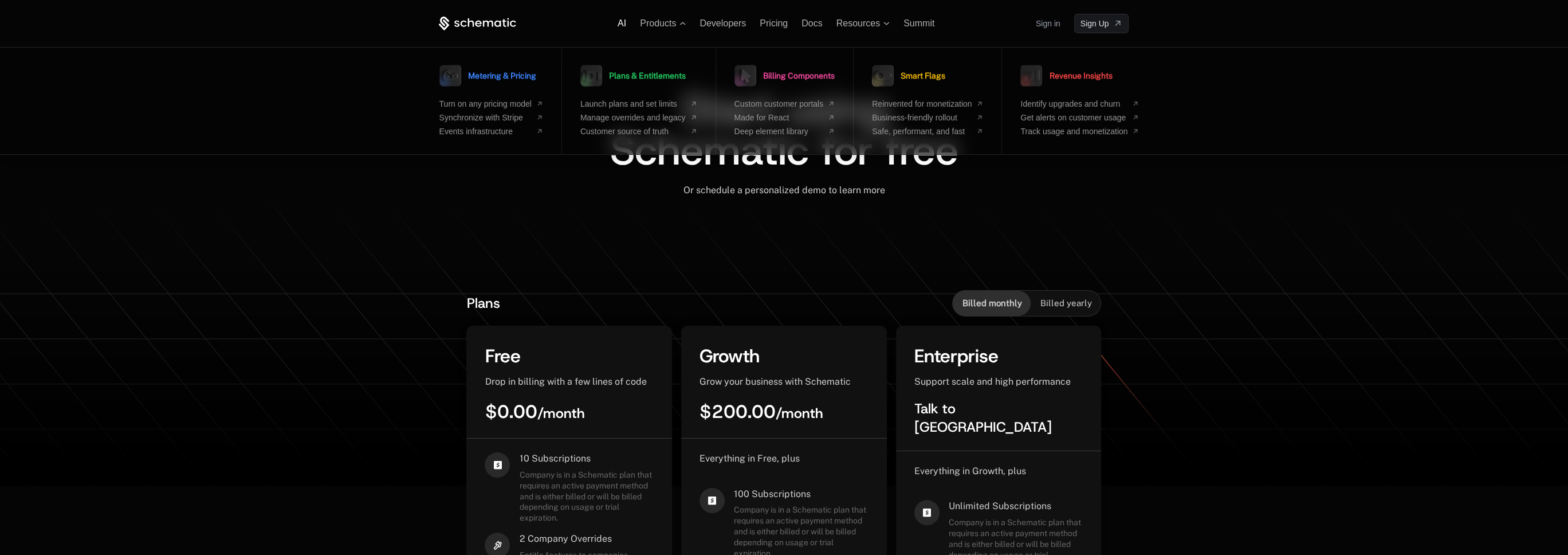
click at [625, 20] on span "AI" at bounding box center [622, 23] width 9 height 10
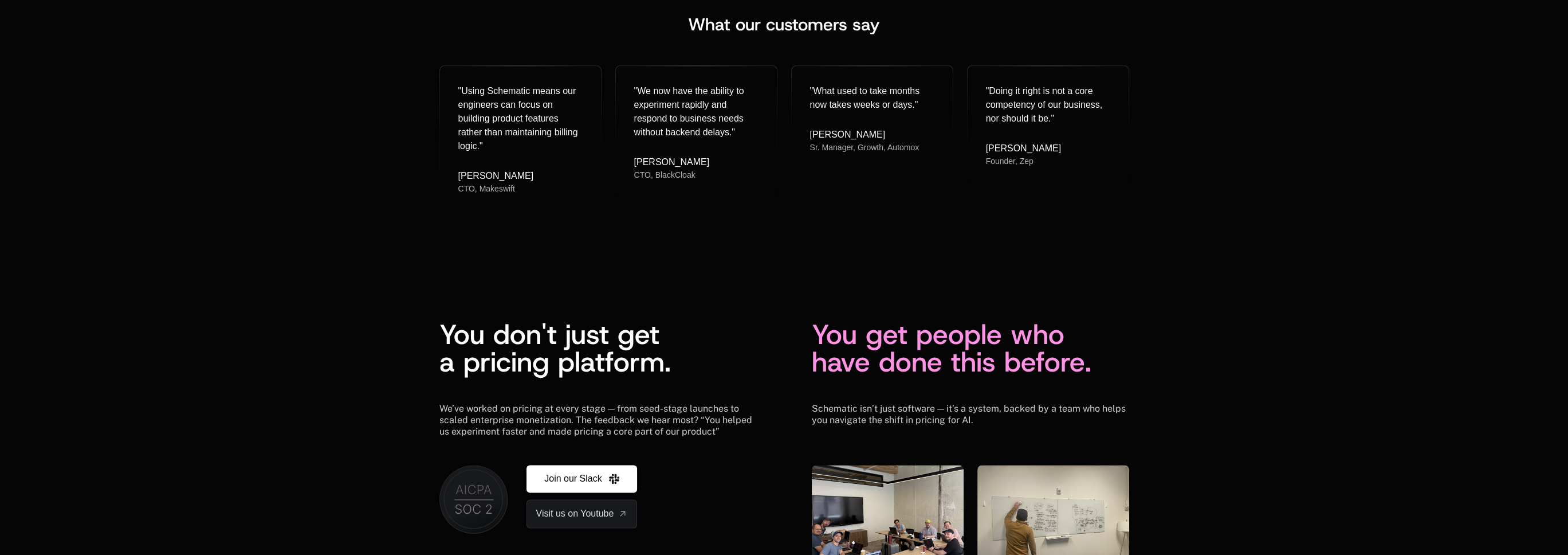
scroll to position [3765, 0]
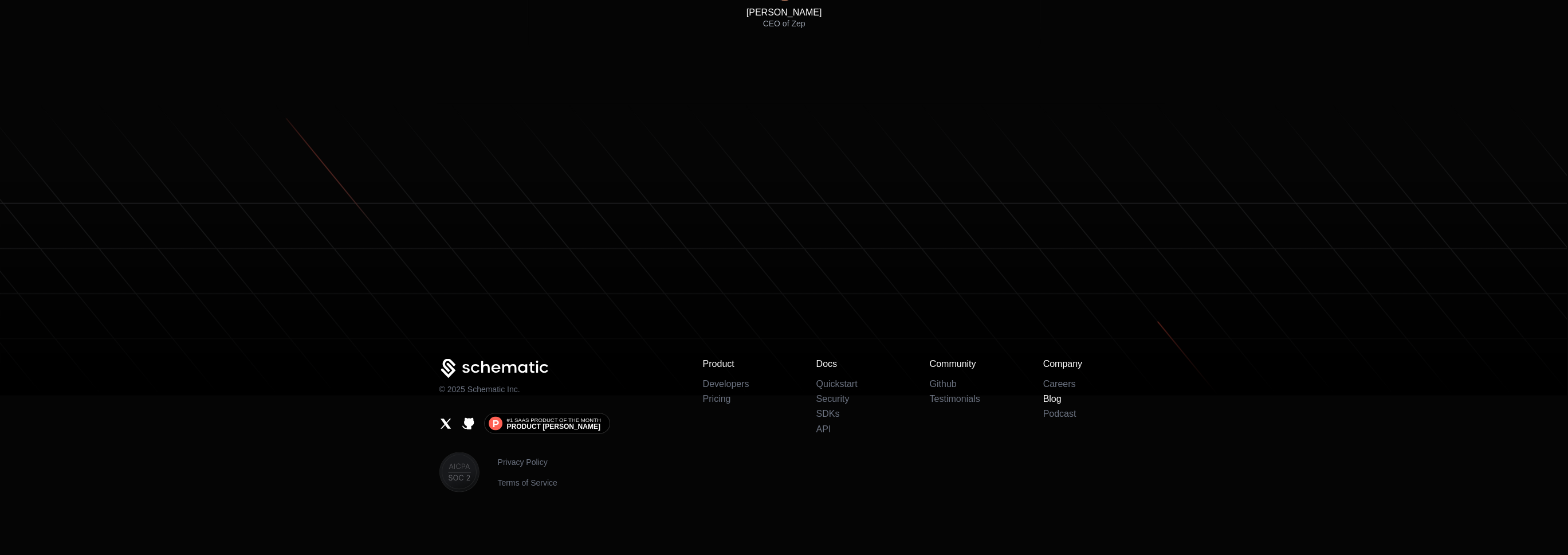
click at [1056, 396] on link "Blog" at bounding box center [1052, 398] width 18 height 10
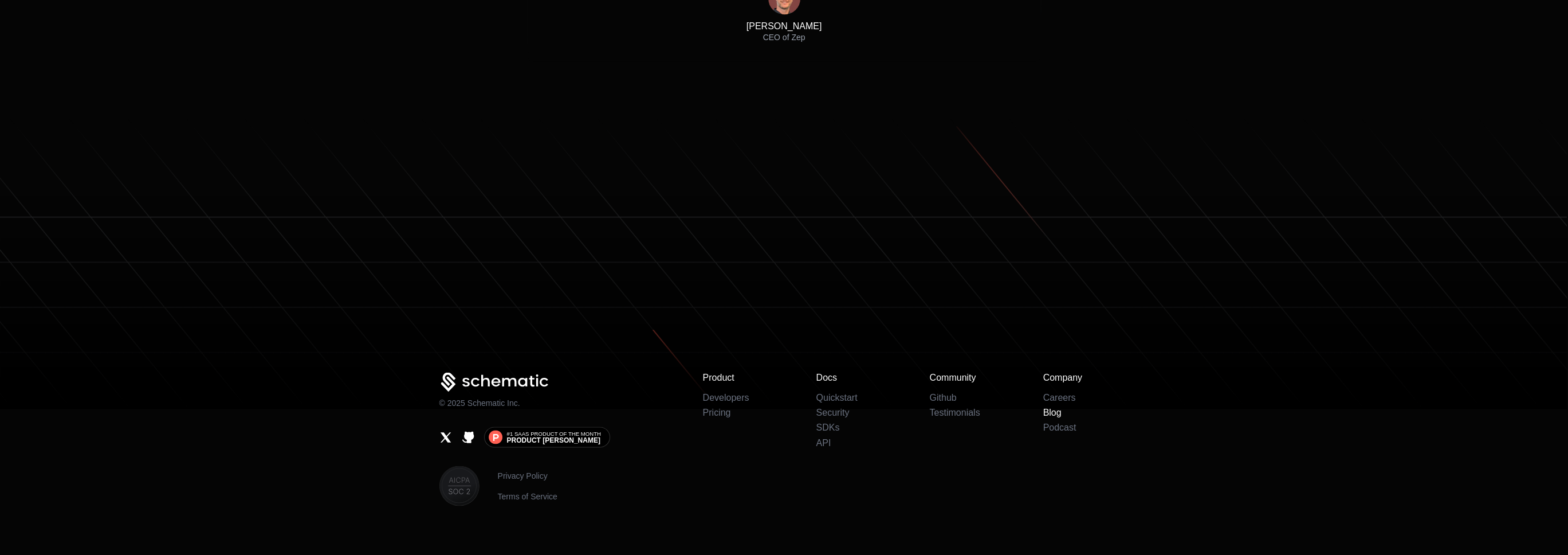
scroll to position [3779, 0]
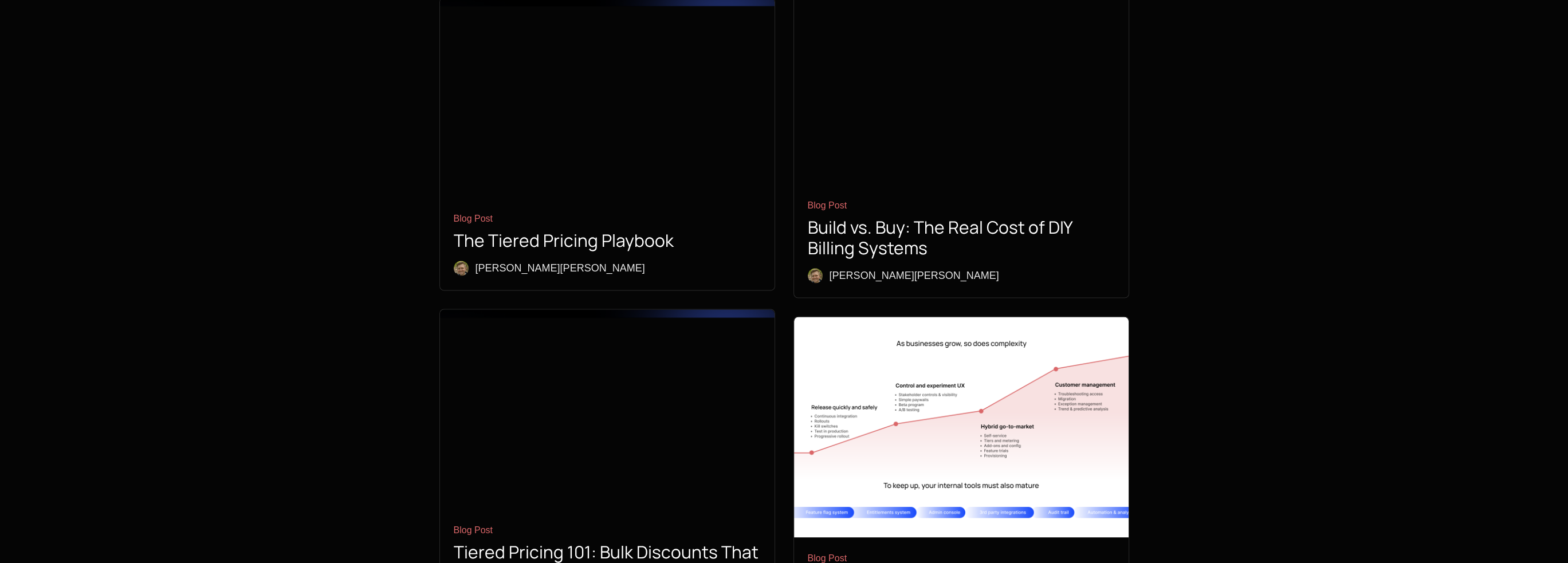
scroll to position [4621, 0]
